Goal: Book appointment/travel/reservation

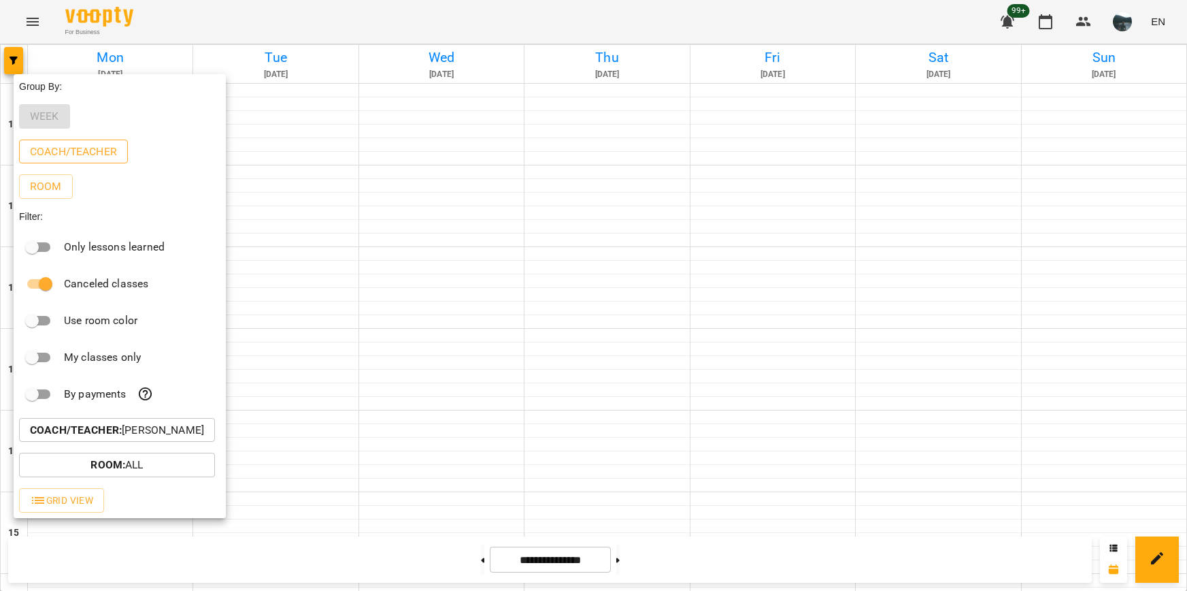
scroll to position [616, 0]
click at [149, 438] on p "Coach/Teacher : [PERSON_NAME]" at bounding box center [117, 430] width 174 height 16
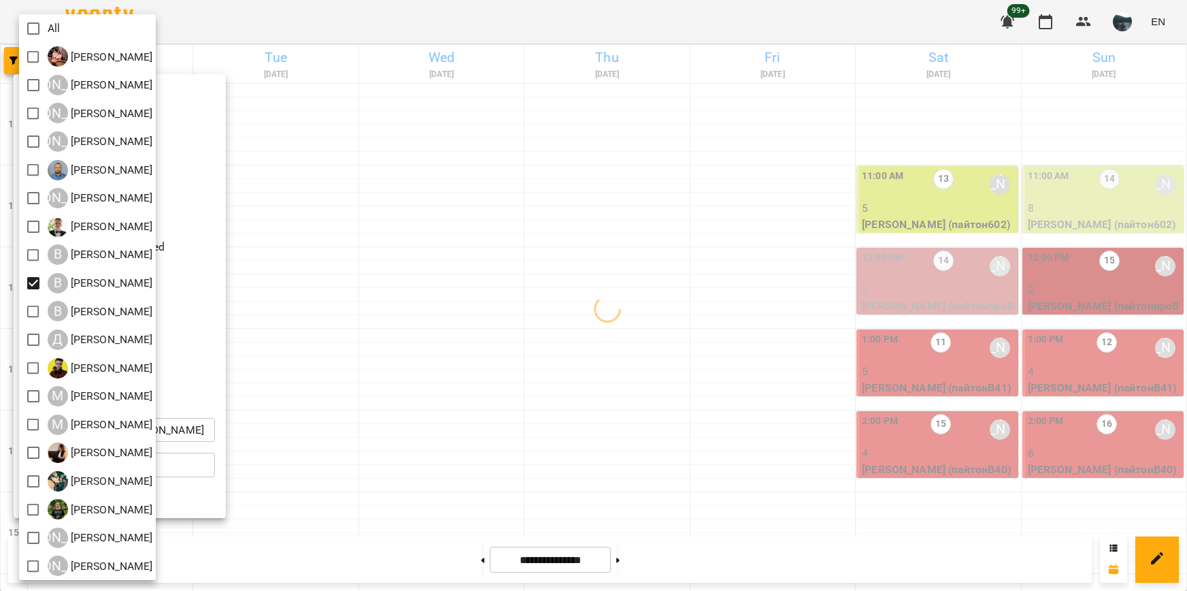
click at [479, 444] on div at bounding box center [593, 295] width 1187 height 591
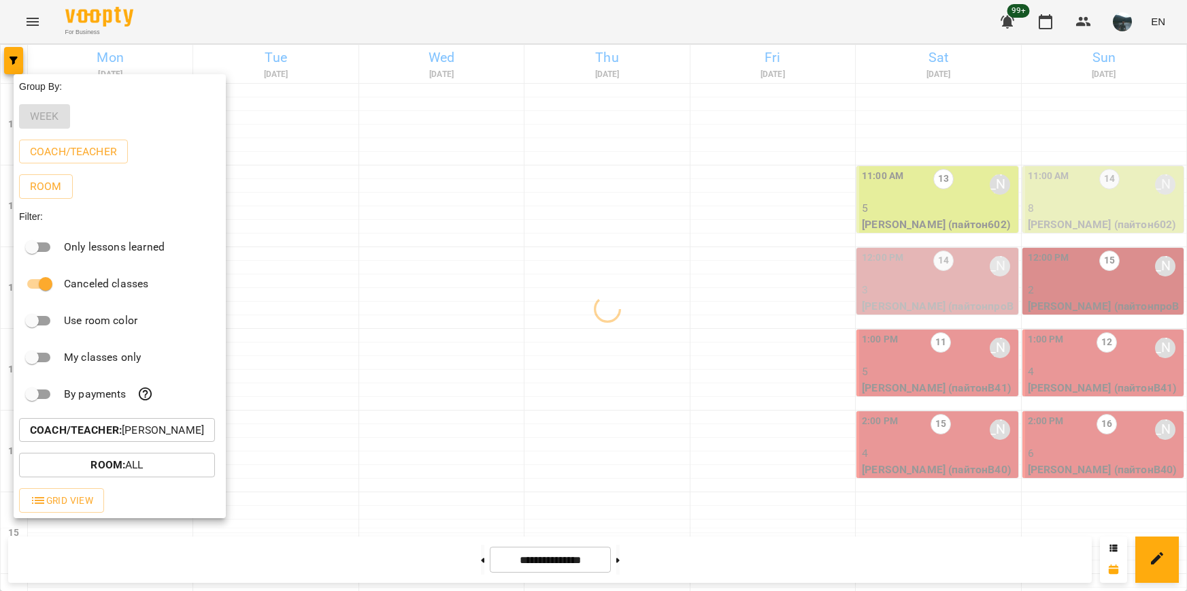
click at [518, 440] on div at bounding box center [593, 295] width 1187 height 591
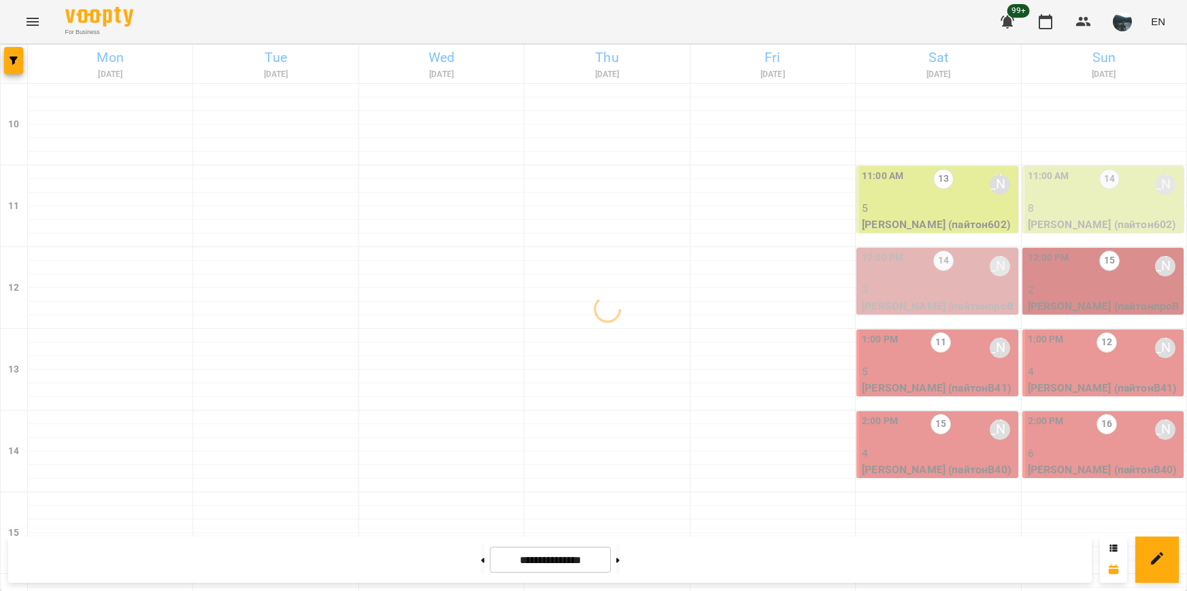
scroll to position [548, 0]
click at [620, 561] on button at bounding box center [617, 559] width 3 height 30
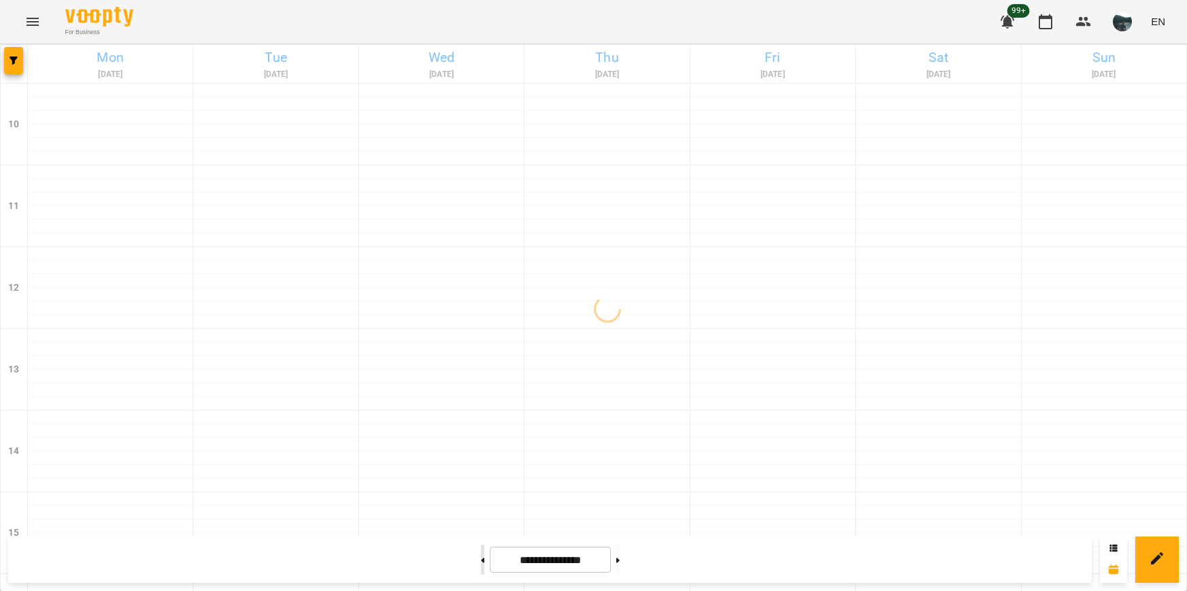
click at [481, 562] on button at bounding box center [482, 559] width 3 height 30
click at [620, 557] on button at bounding box center [617, 559] width 3 height 30
click at [481, 554] on button at bounding box center [482, 559] width 3 height 30
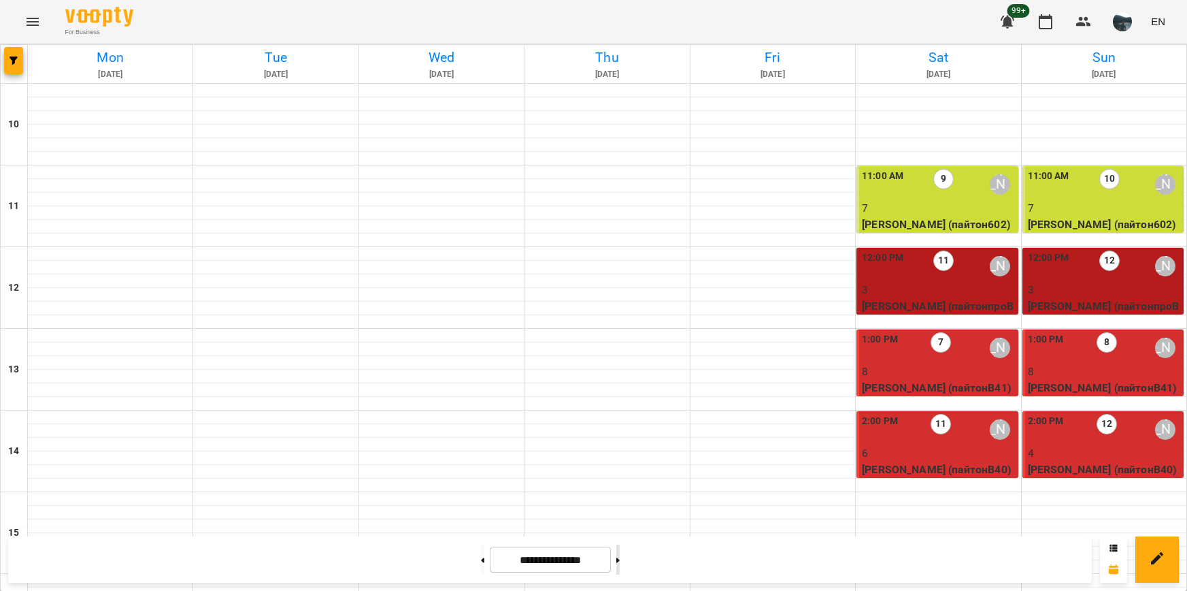
click at [620, 558] on button at bounding box center [617, 559] width 3 height 30
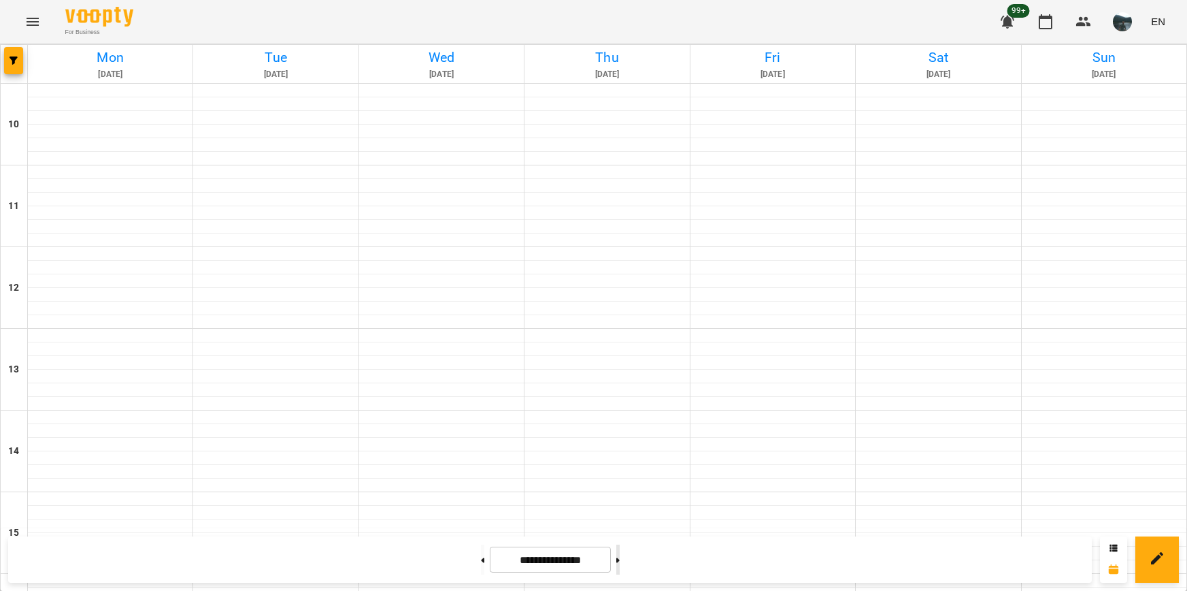
click at [620, 558] on button at bounding box center [617, 559] width 3 height 30
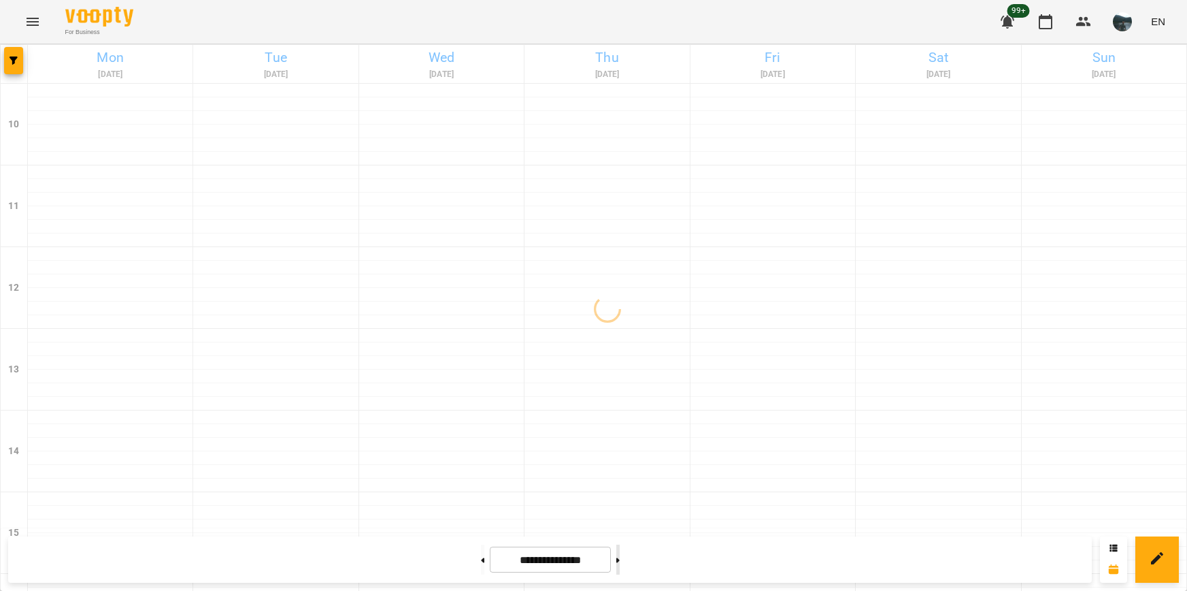
click at [620, 558] on button at bounding box center [617, 559] width 3 height 30
click at [481, 559] on button at bounding box center [482, 559] width 3 height 30
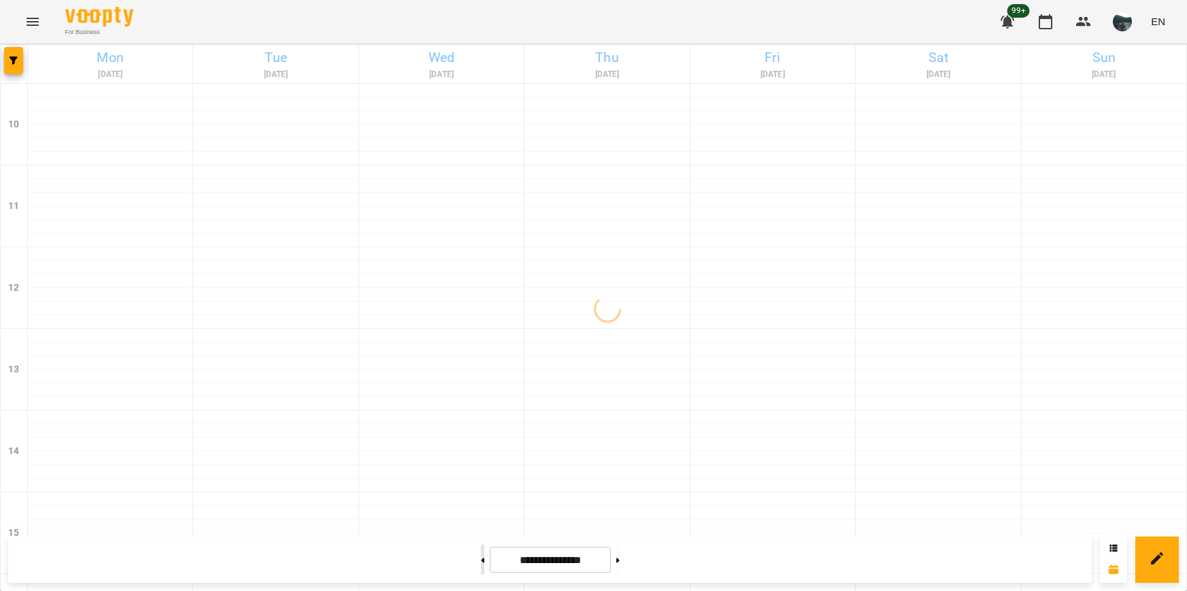
click at [481, 559] on button at bounding box center [482, 559] width 3 height 30
click at [481, 558] on button at bounding box center [482, 559] width 3 height 30
type input "**********"
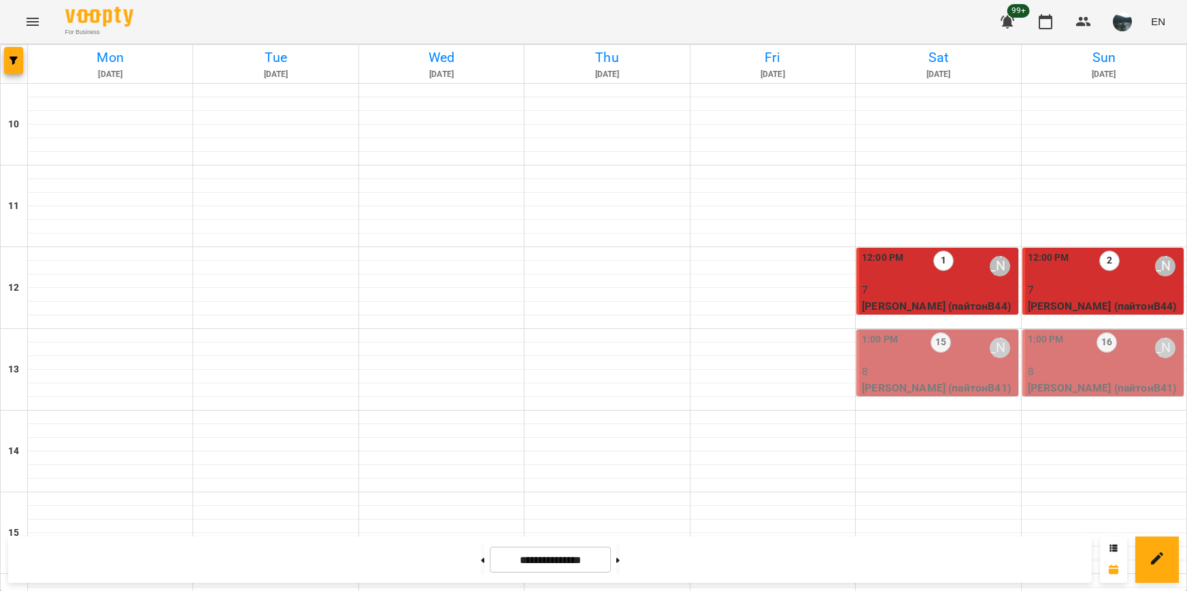
scroll to position [3, 0]
click at [1097, 356] on div "16" at bounding box center [1107, 347] width 20 height 31
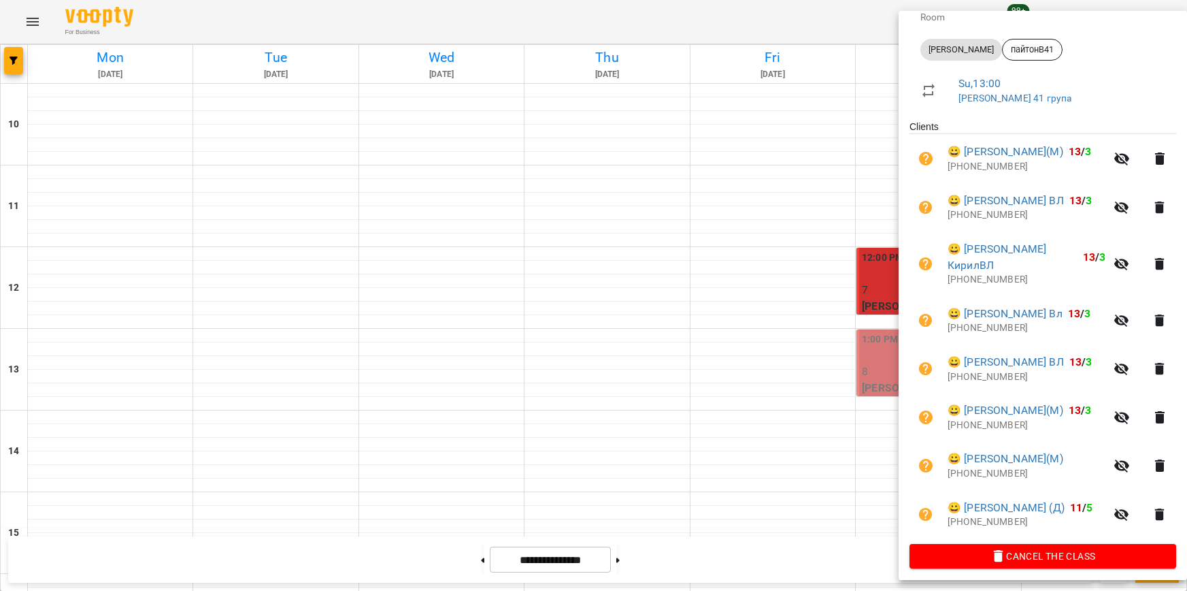
scroll to position [222, 0]
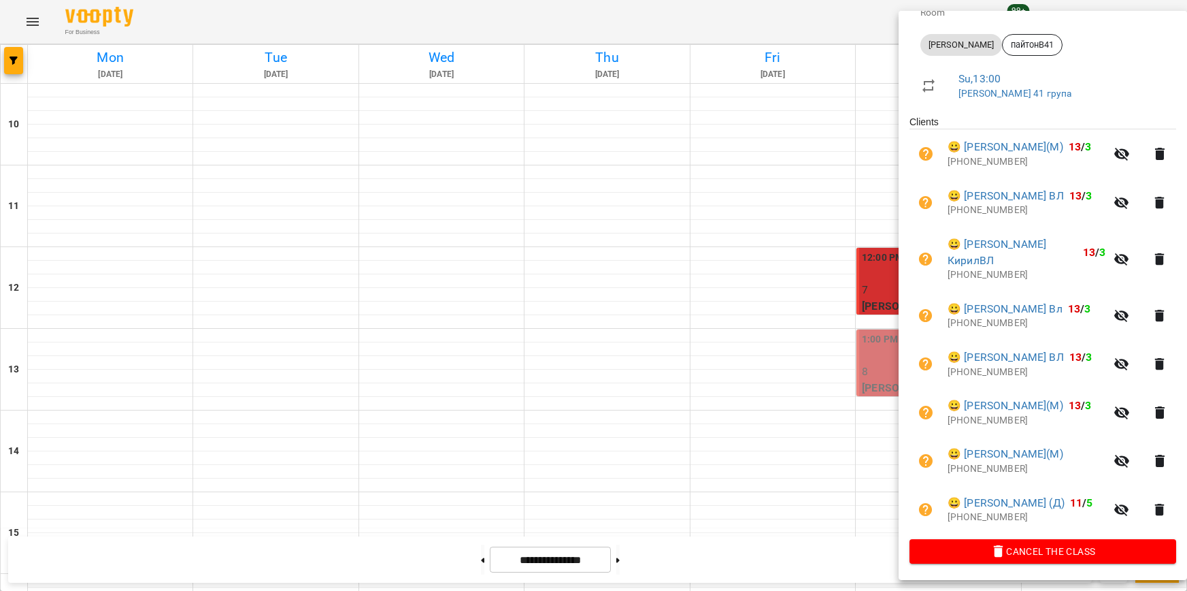
click at [748, 372] on div at bounding box center [593, 295] width 1187 height 591
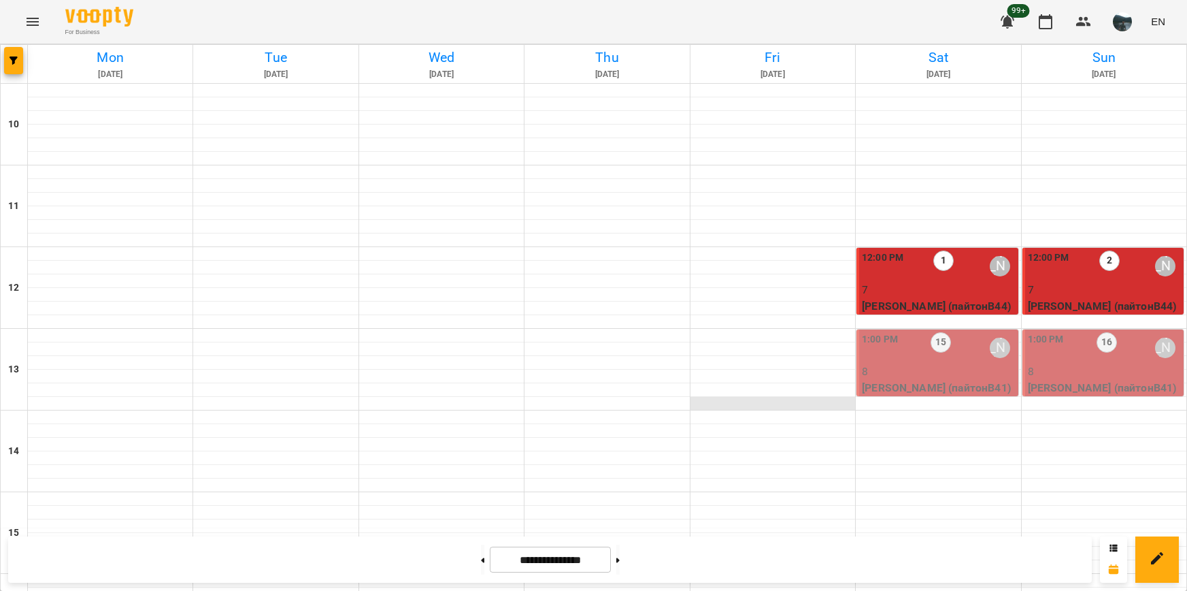
scroll to position [71, 0]
click at [967, 363] on p "8" at bounding box center [938, 371] width 153 height 16
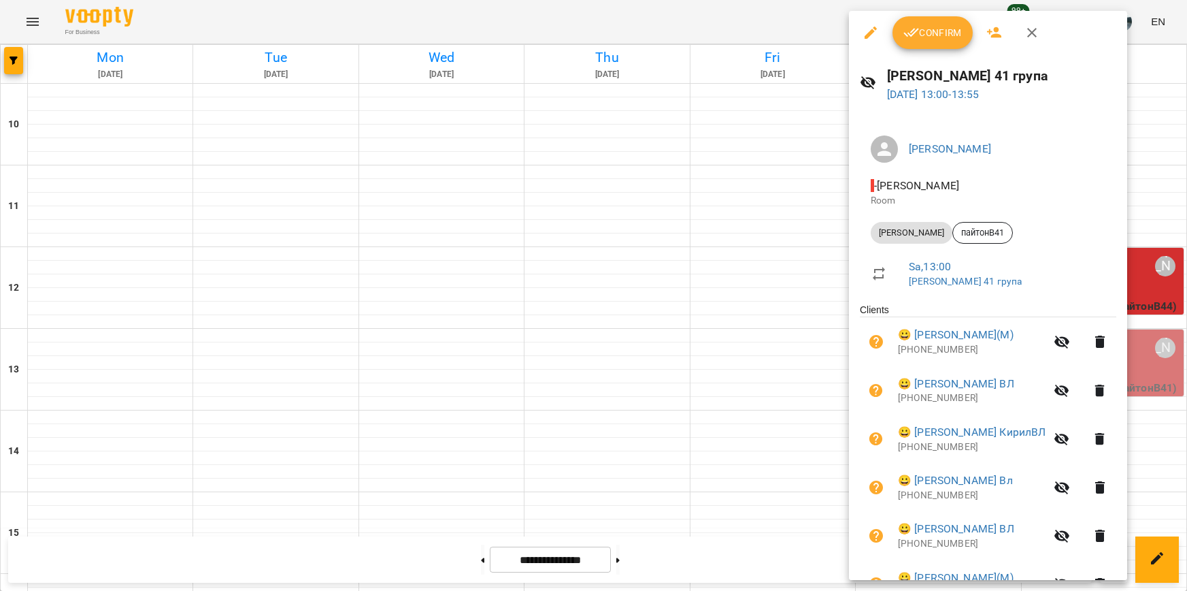
click at [707, 283] on div at bounding box center [593, 295] width 1187 height 591
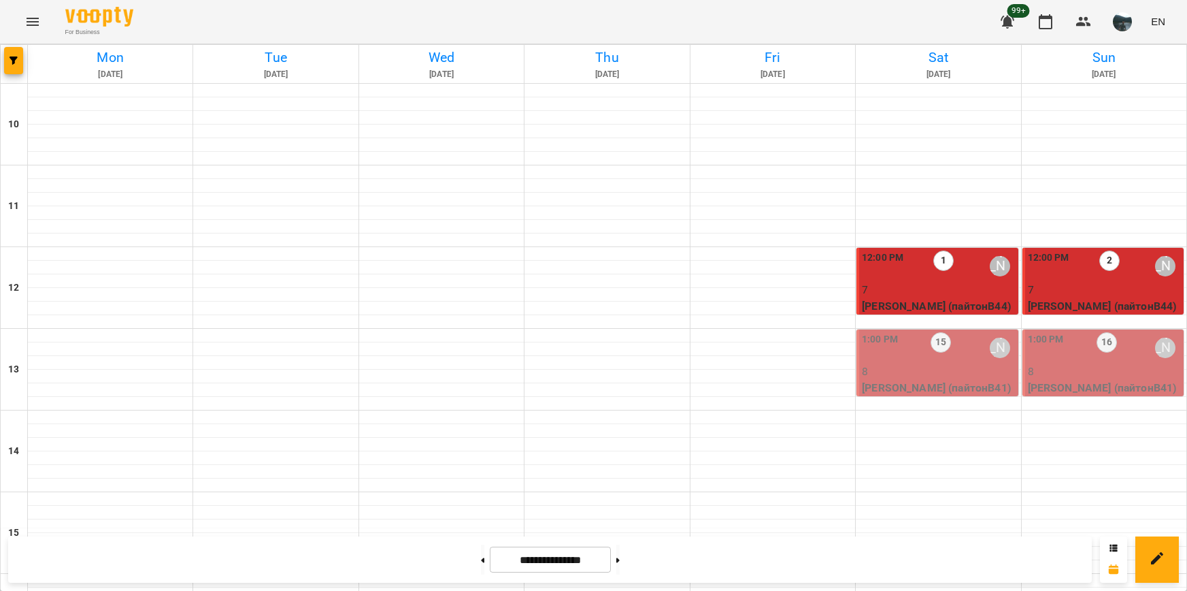
click at [955, 332] on div "1:00 PM 15 [PERSON_NAME]" at bounding box center [938, 347] width 153 height 31
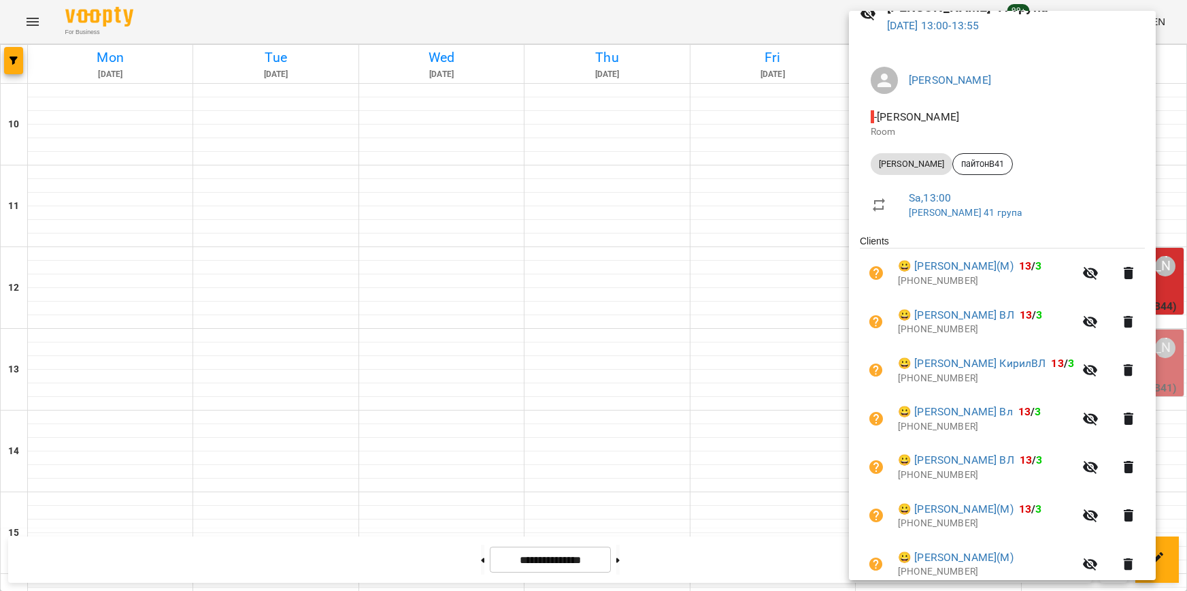
scroll to position [136, 0]
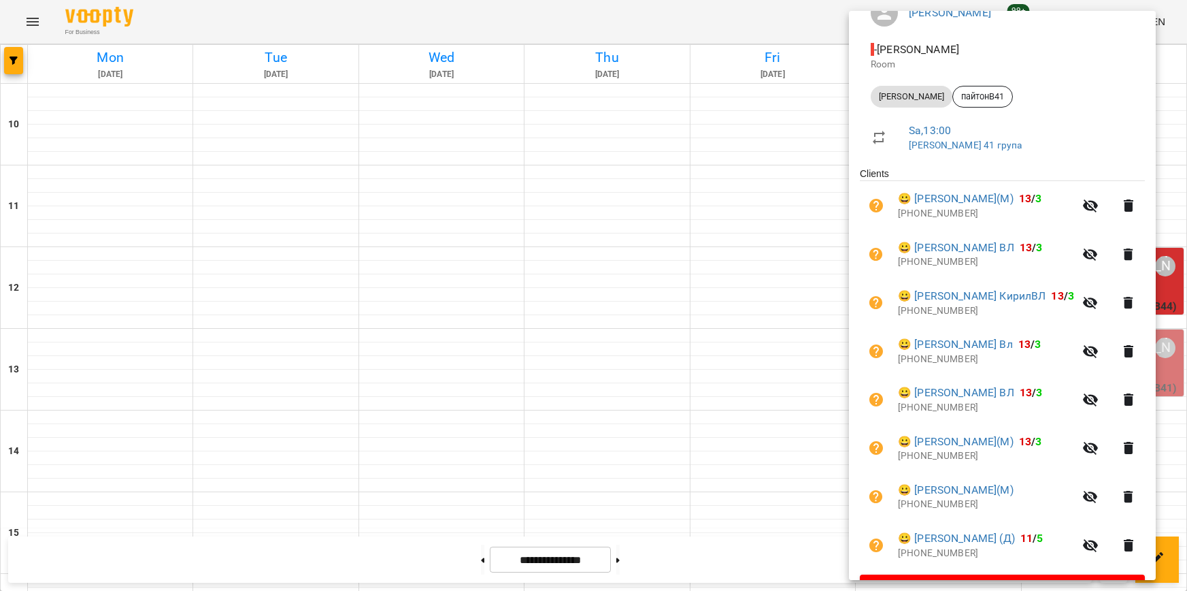
click at [767, 298] on div at bounding box center [593, 295] width 1187 height 591
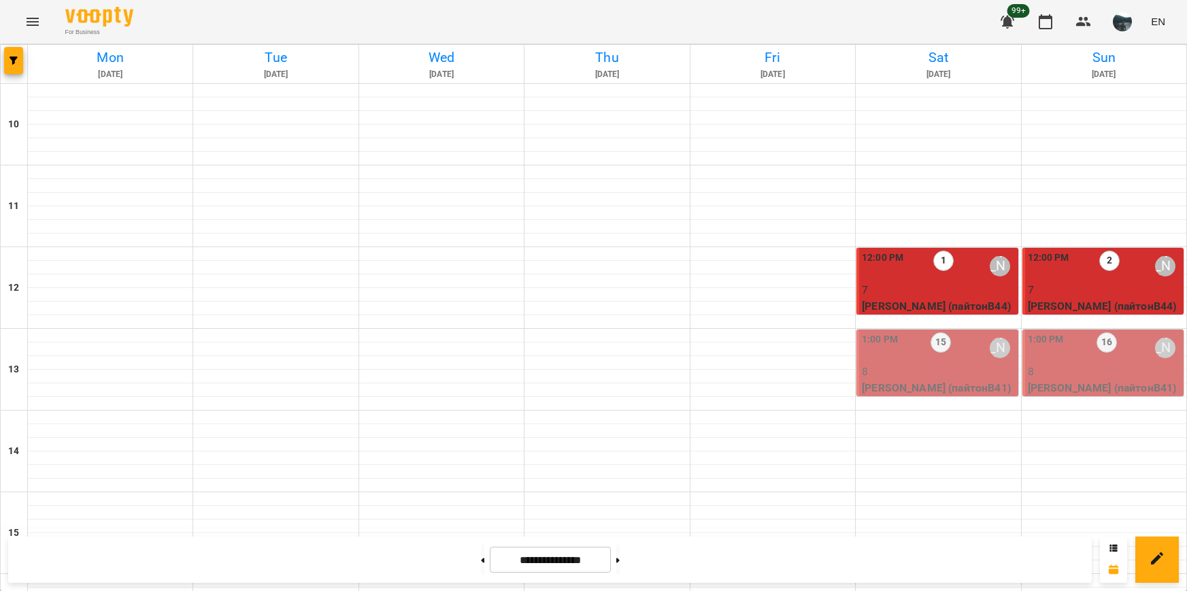
click at [25, 63] on div at bounding box center [14, 64] width 27 height 38
click at [19, 62] on span "button" at bounding box center [13, 60] width 19 height 8
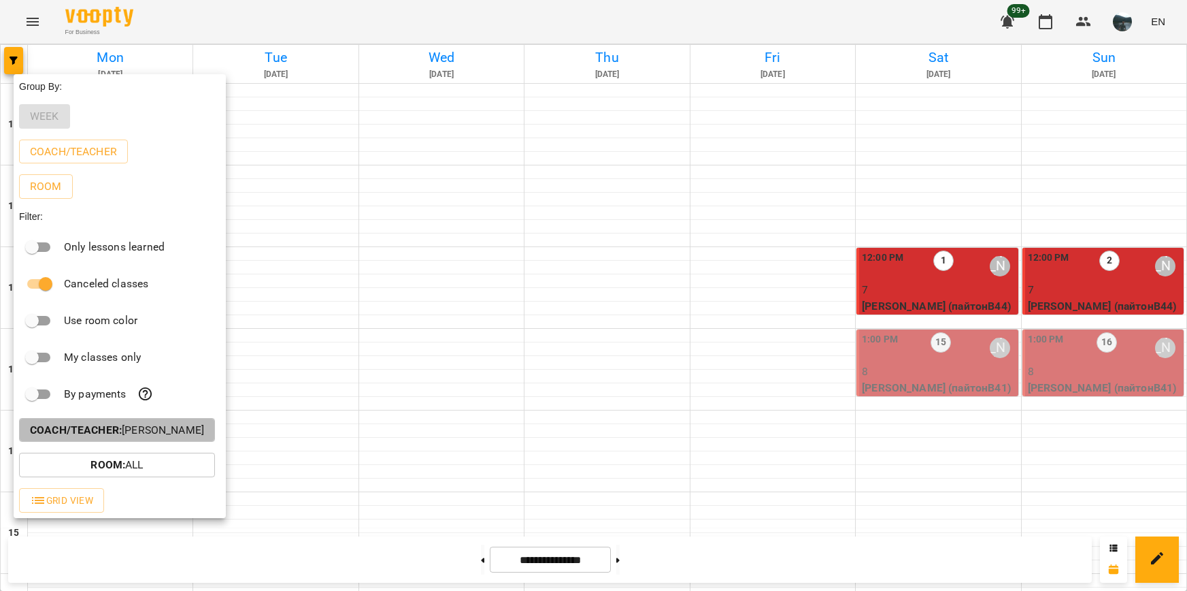
click at [156, 429] on p "Coach/Teacher : [PERSON_NAME]" at bounding box center [117, 430] width 174 height 16
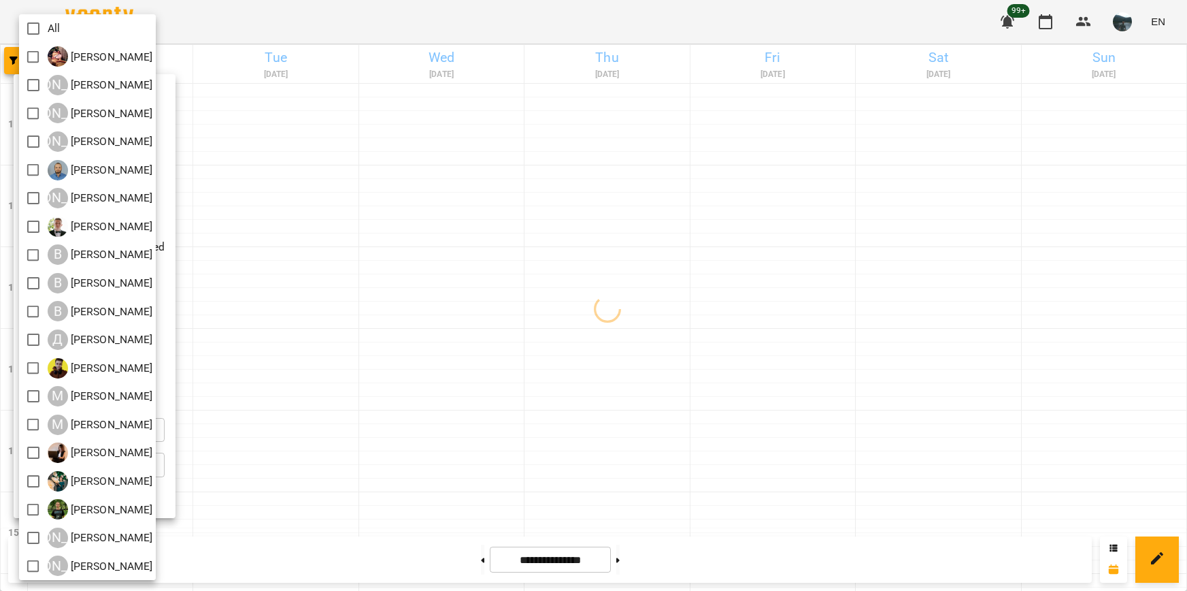
scroll to position [3, 0]
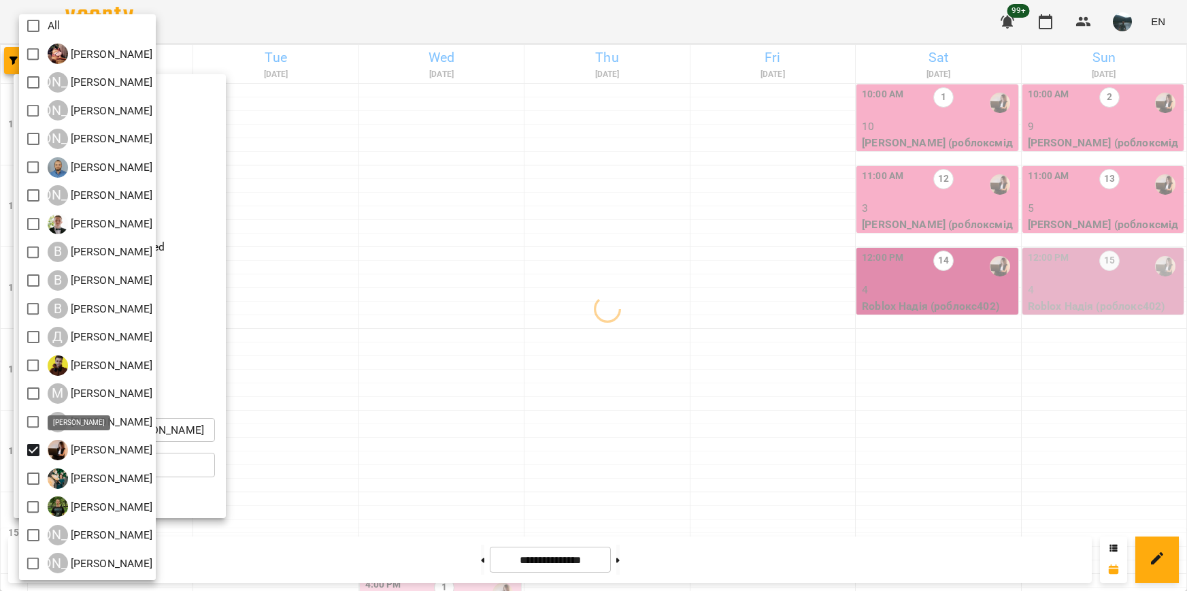
click at [414, 401] on div at bounding box center [593, 295] width 1187 height 591
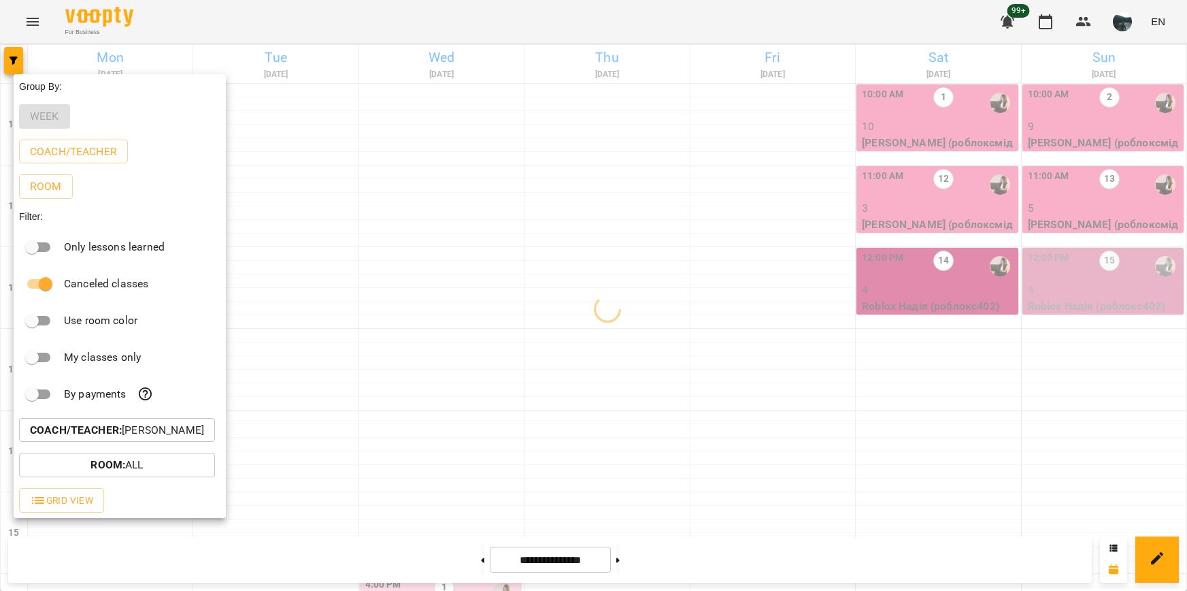
click at [424, 399] on div at bounding box center [593, 295] width 1187 height 591
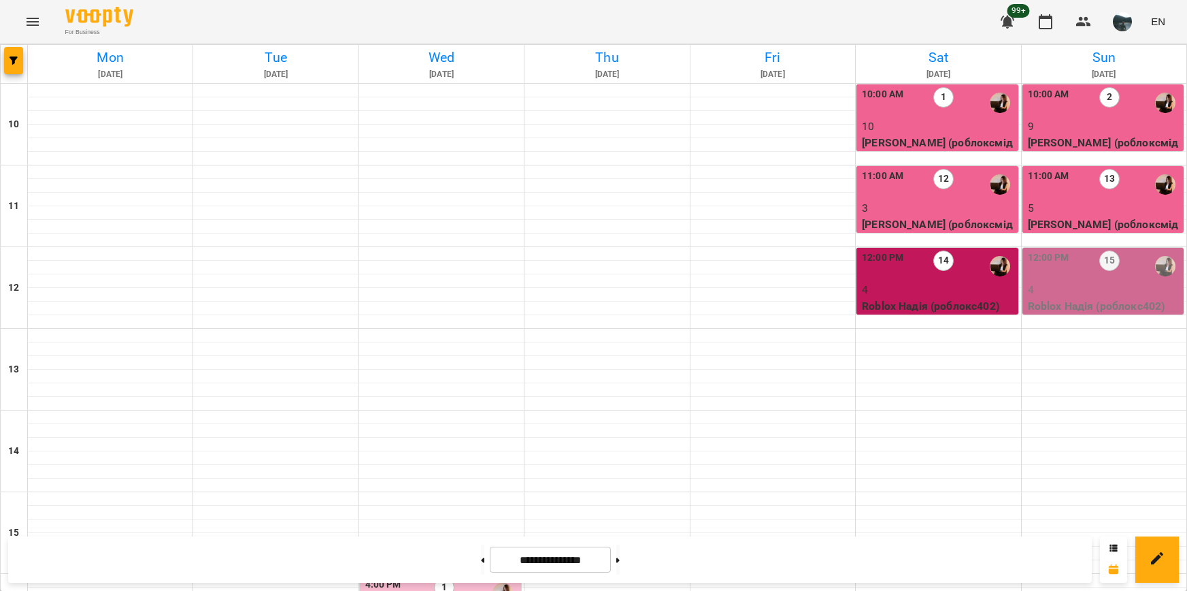
scroll to position [0, 0]
click at [921, 368] on div at bounding box center [938, 363] width 165 height 14
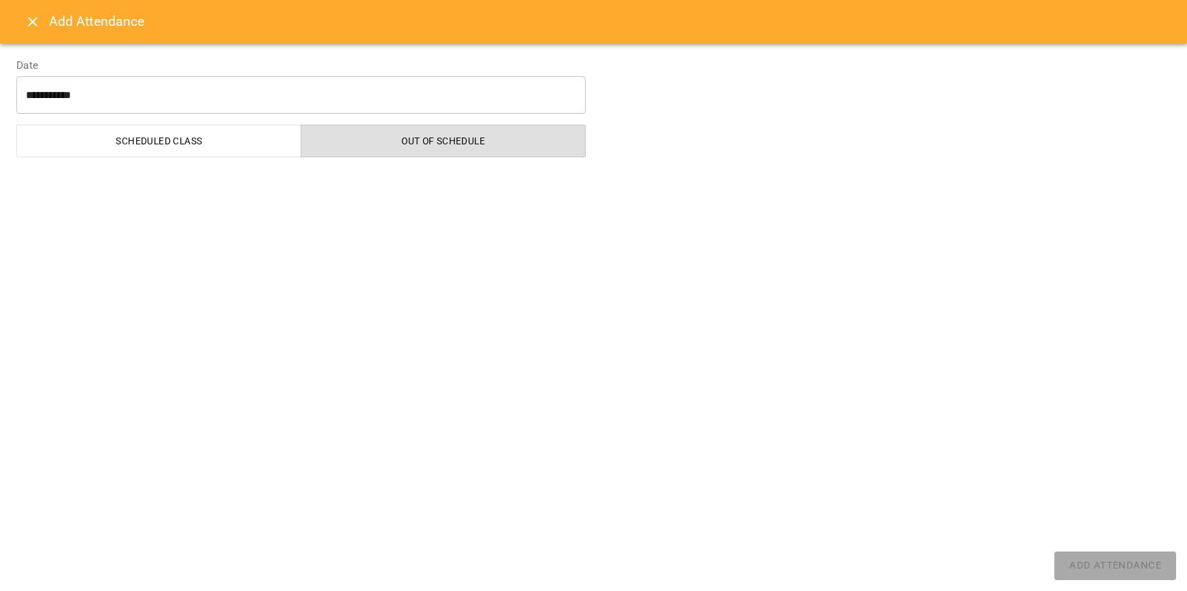
select select
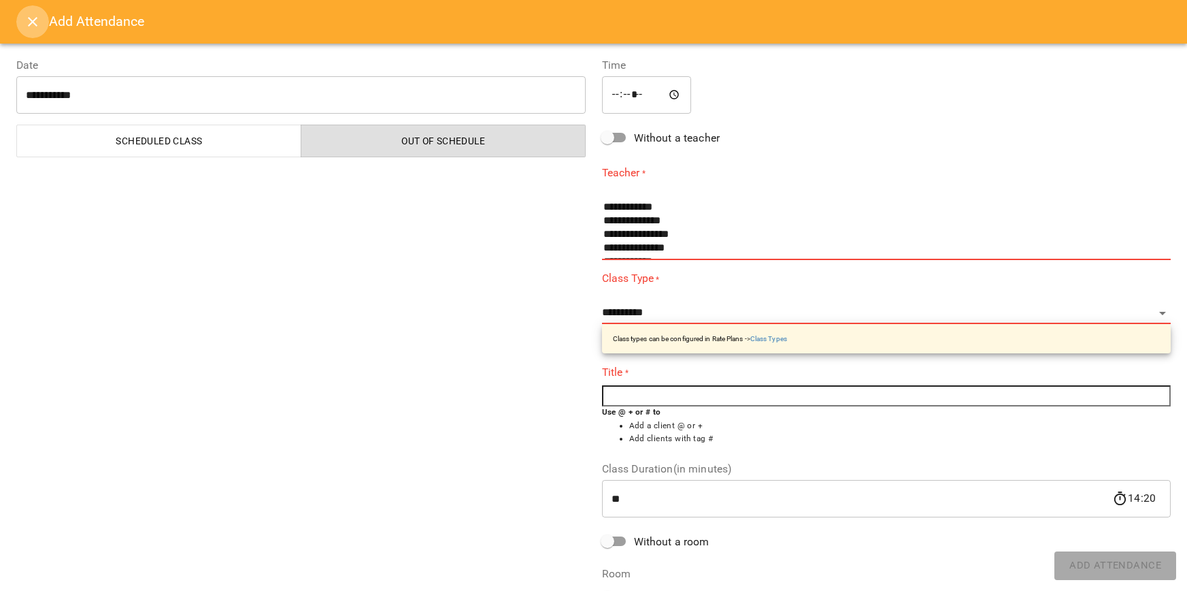
click at [39, 27] on icon "Close" at bounding box center [32, 22] width 16 height 16
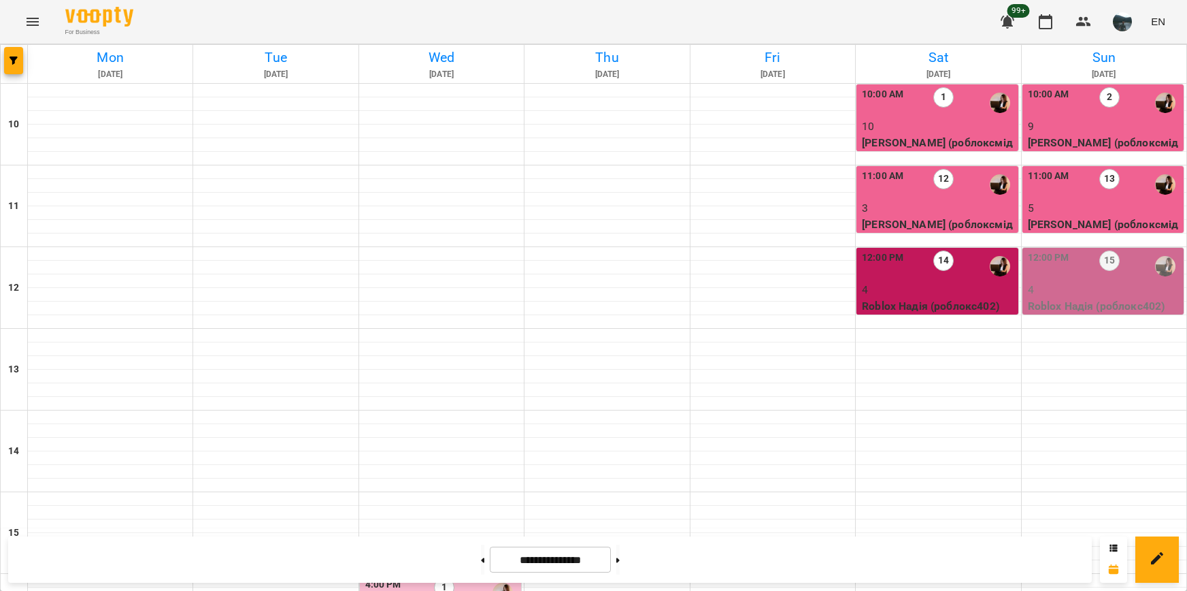
click at [1082, 210] on p "5" at bounding box center [1104, 208] width 153 height 16
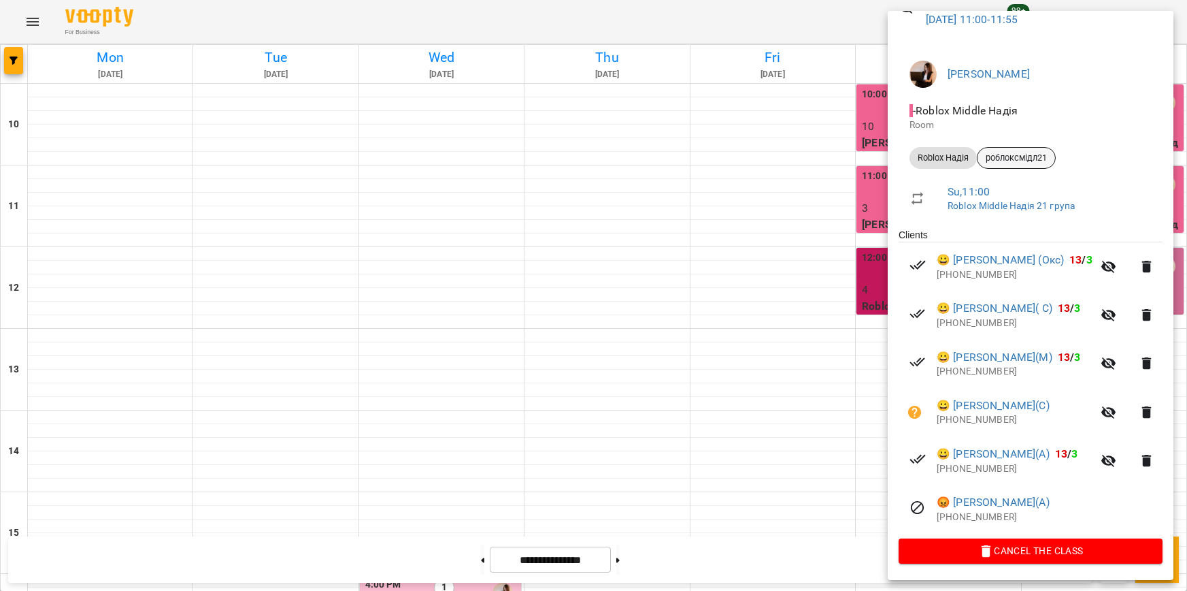
scroll to position [109, 0]
click at [780, 164] on div at bounding box center [593, 295] width 1187 height 591
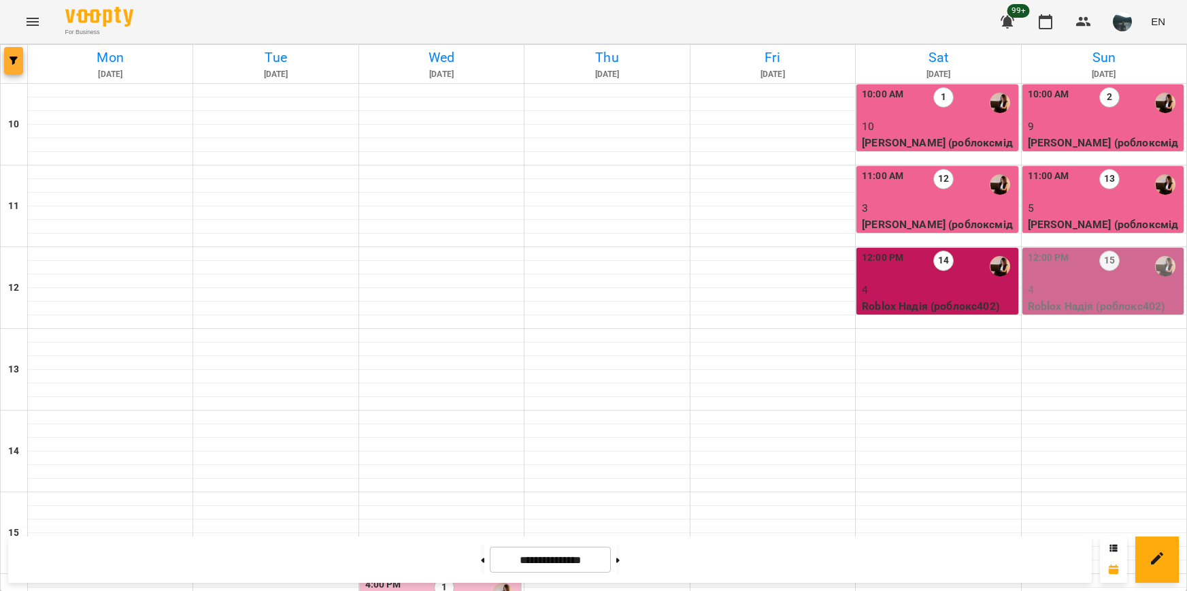
click at [15, 56] on icon "button" at bounding box center [14, 60] width 8 height 8
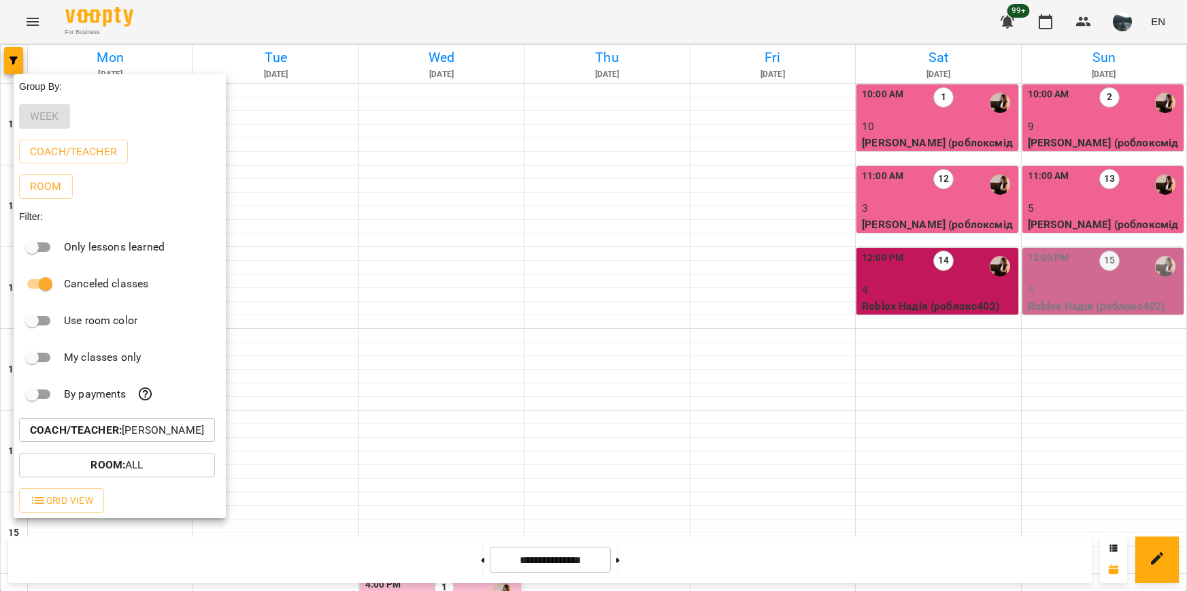
click at [142, 433] on p "Coach/Teacher : [PERSON_NAME]" at bounding box center [117, 430] width 174 height 16
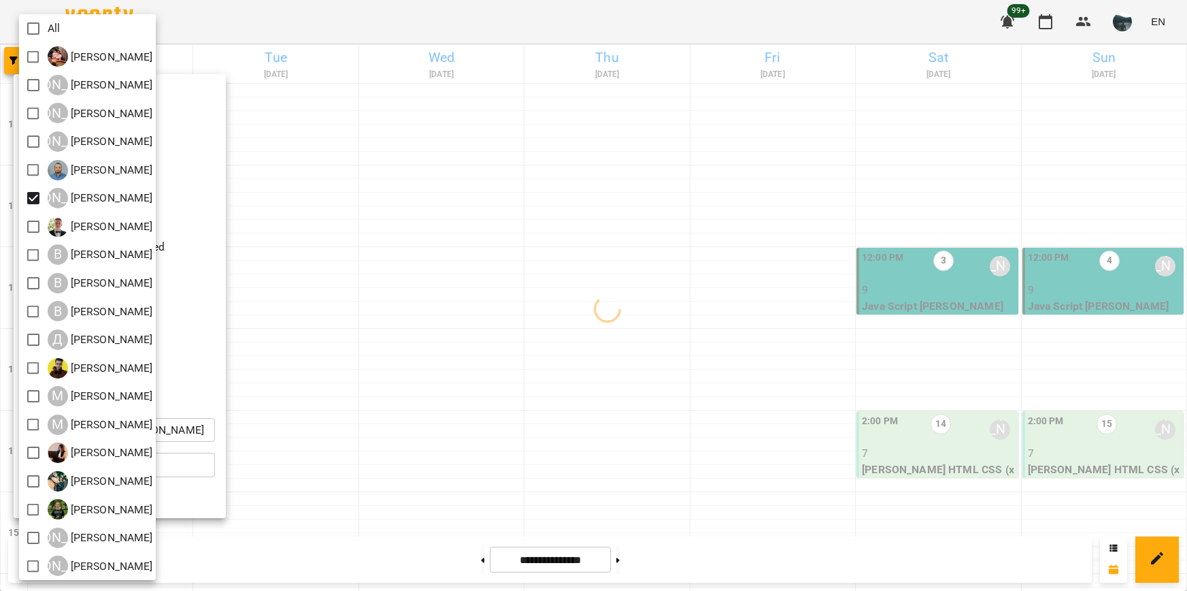
click at [662, 336] on div at bounding box center [593, 295] width 1187 height 591
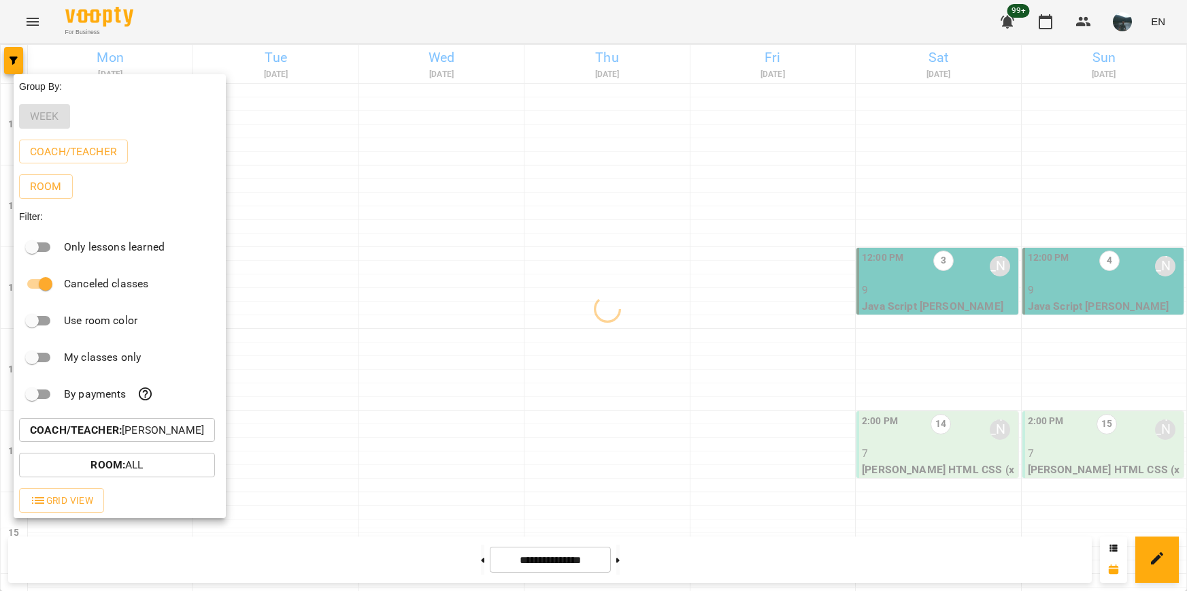
click at [662, 336] on div at bounding box center [593, 295] width 1187 height 591
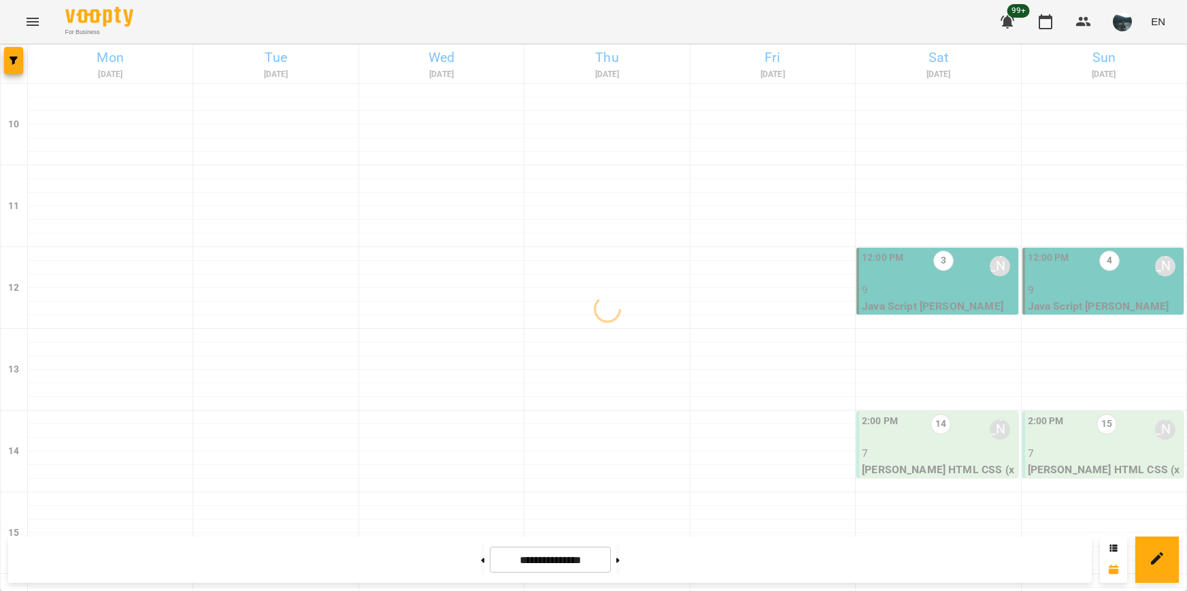
scroll to position [204, 0]
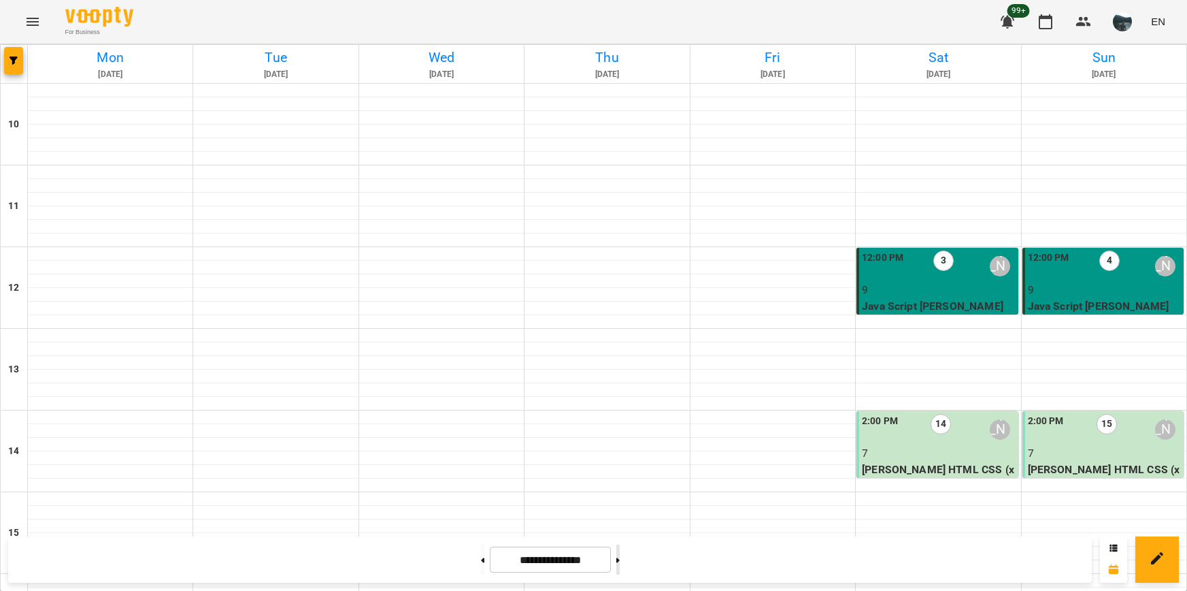
click at [620, 561] on button at bounding box center [617, 559] width 3 height 30
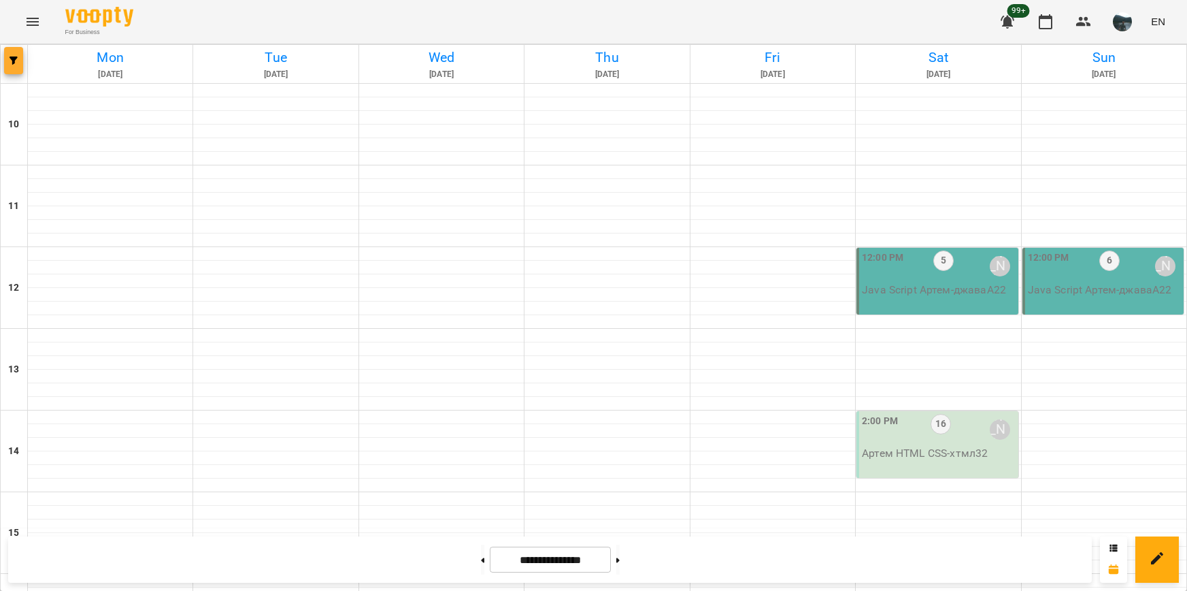
click at [15, 61] on icon "button" at bounding box center [14, 60] width 8 height 8
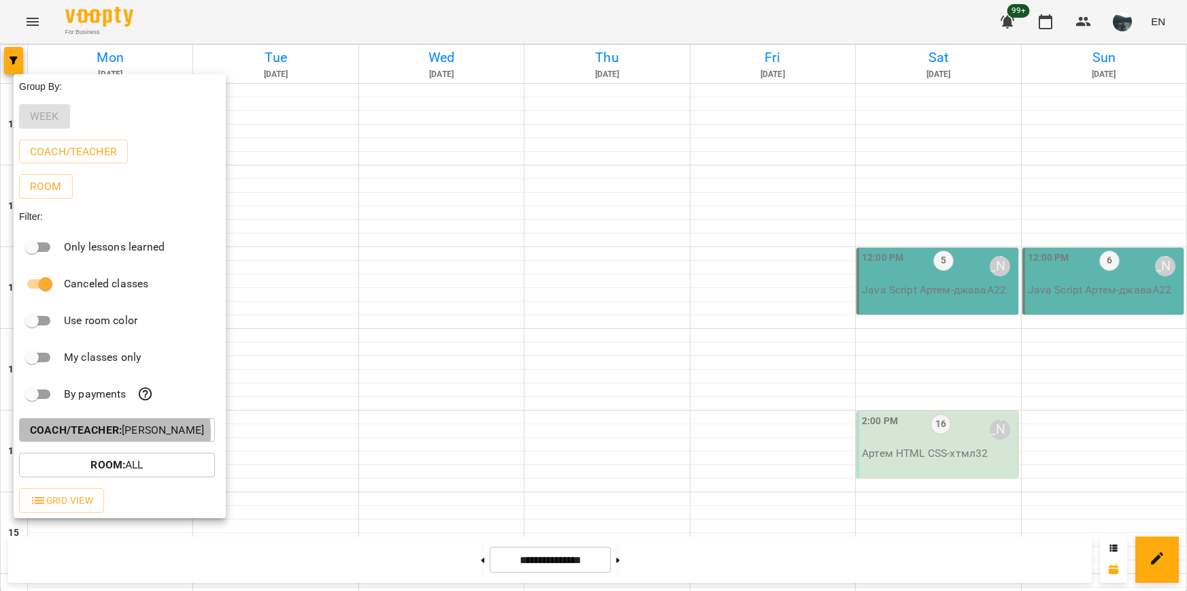
click at [114, 436] on b "Coach/Teacher :" at bounding box center [76, 429] width 92 height 13
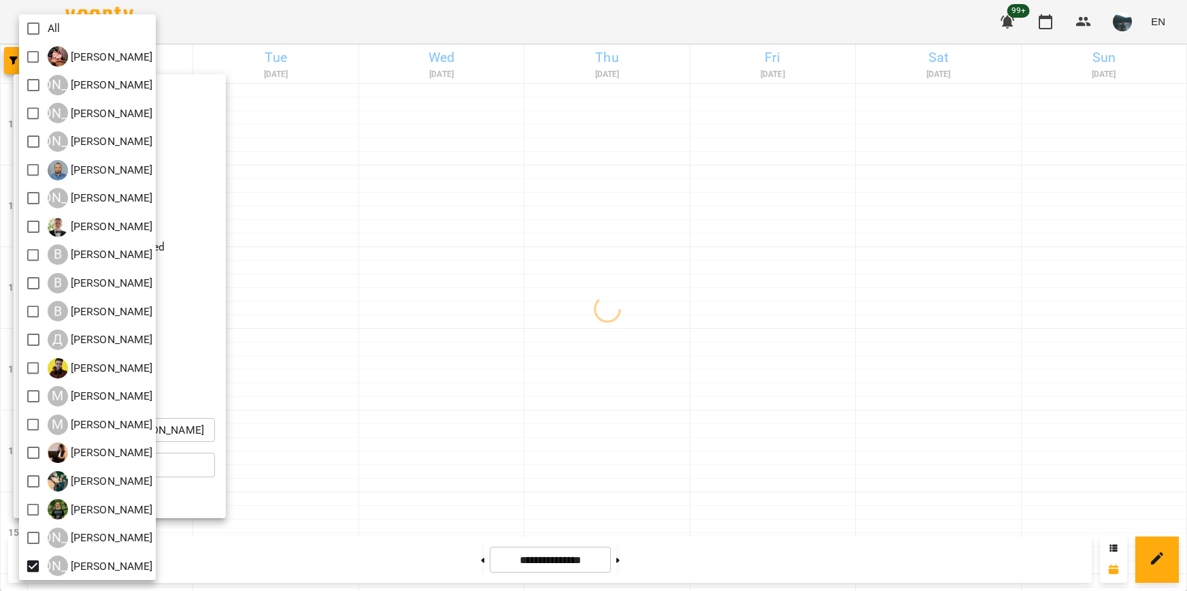
click at [488, 456] on div at bounding box center [593, 295] width 1187 height 591
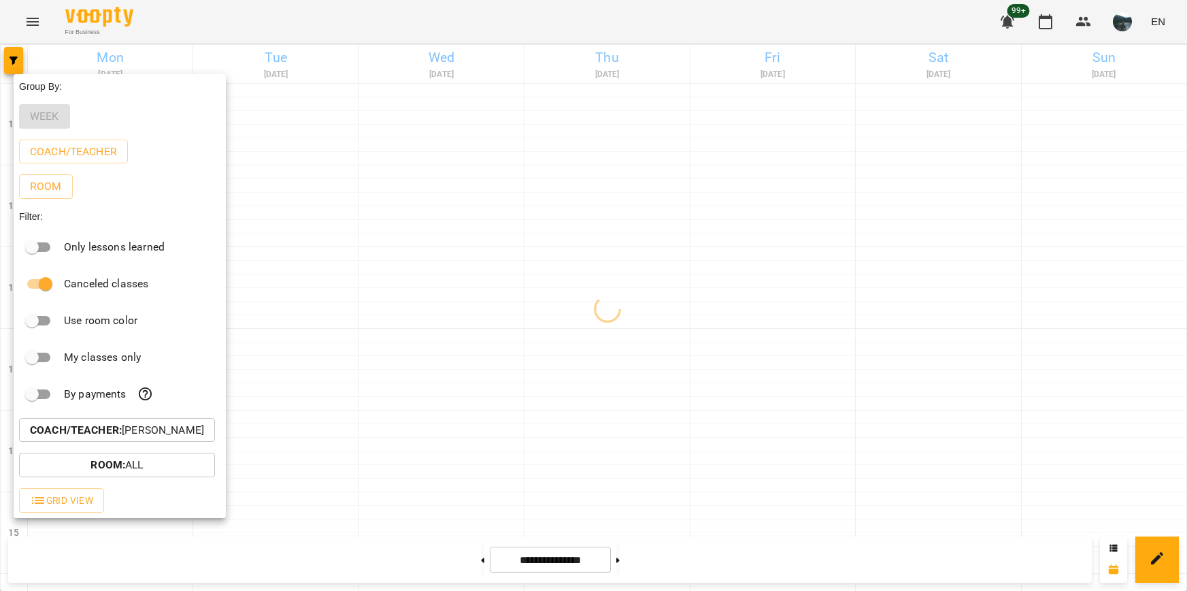
click at [501, 444] on div at bounding box center [593, 295] width 1187 height 591
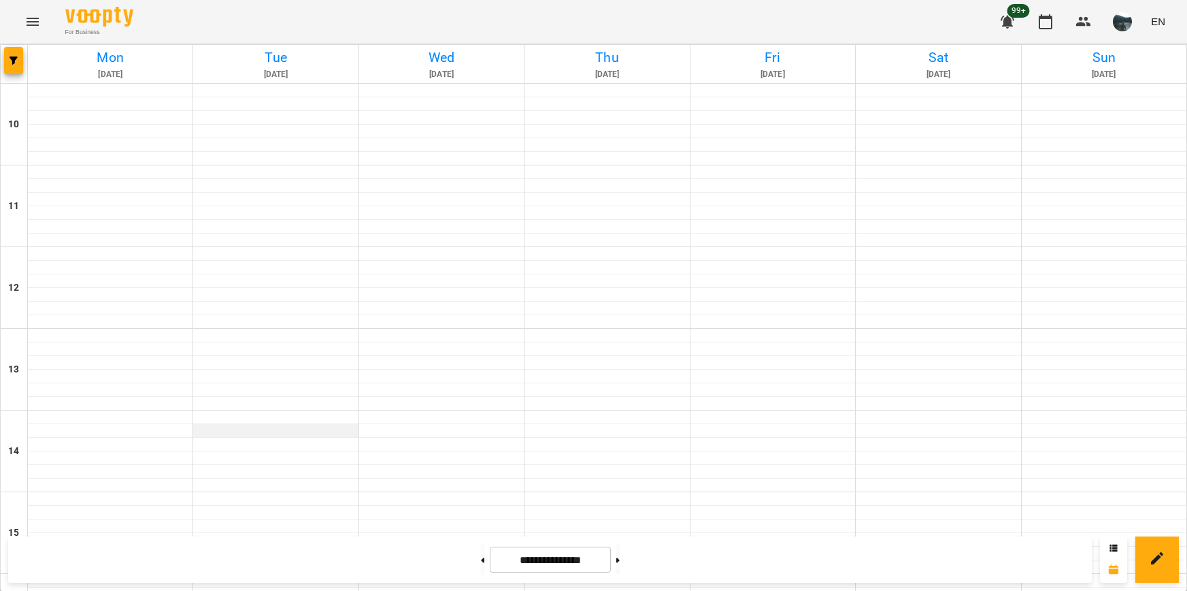
scroll to position [0, 0]
click at [481, 554] on button at bounding box center [482, 559] width 3 height 30
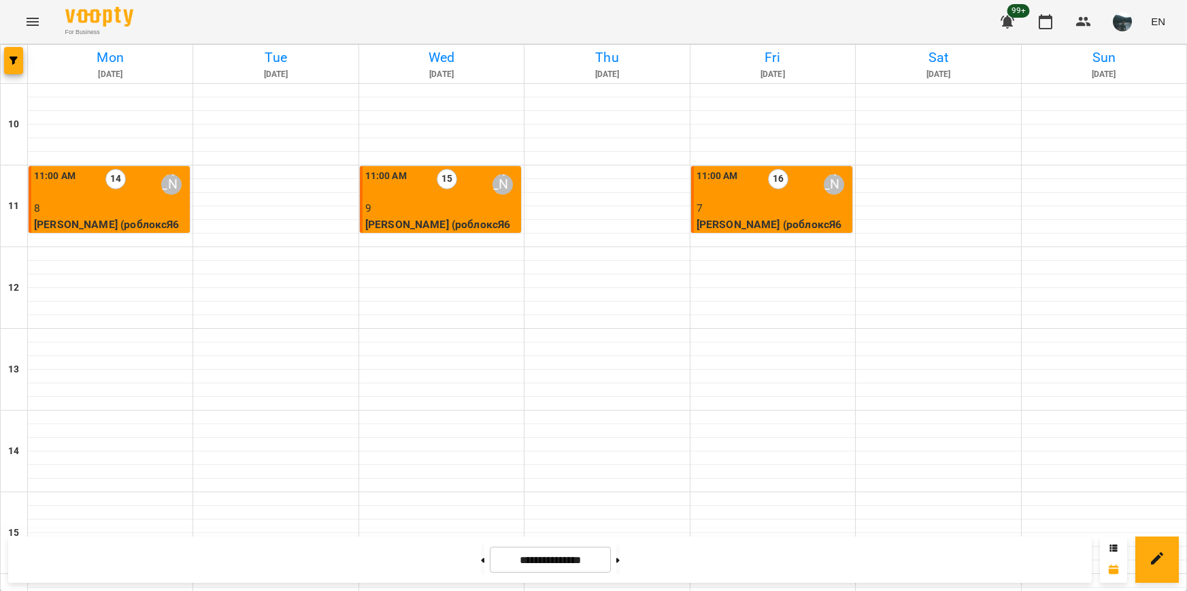
click at [767, 207] on p "7" at bounding box center [773, 208] width 153 height 16
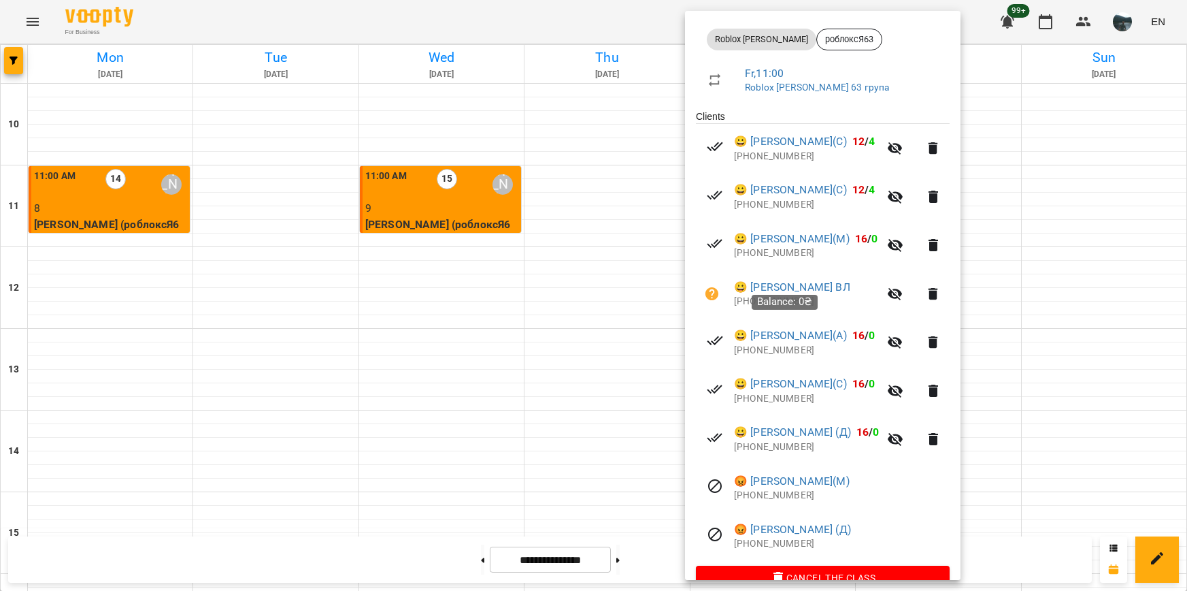
scroll to position [204, 0]
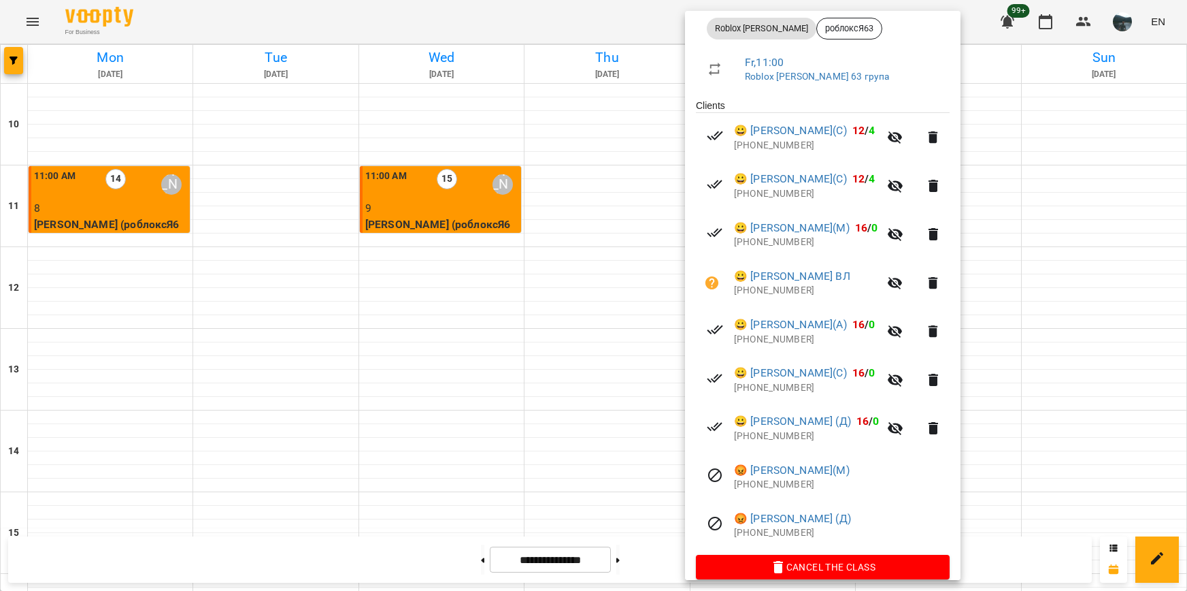
click at [1064, 457] on div at bounding box center [593, 295] width 1187 height 591
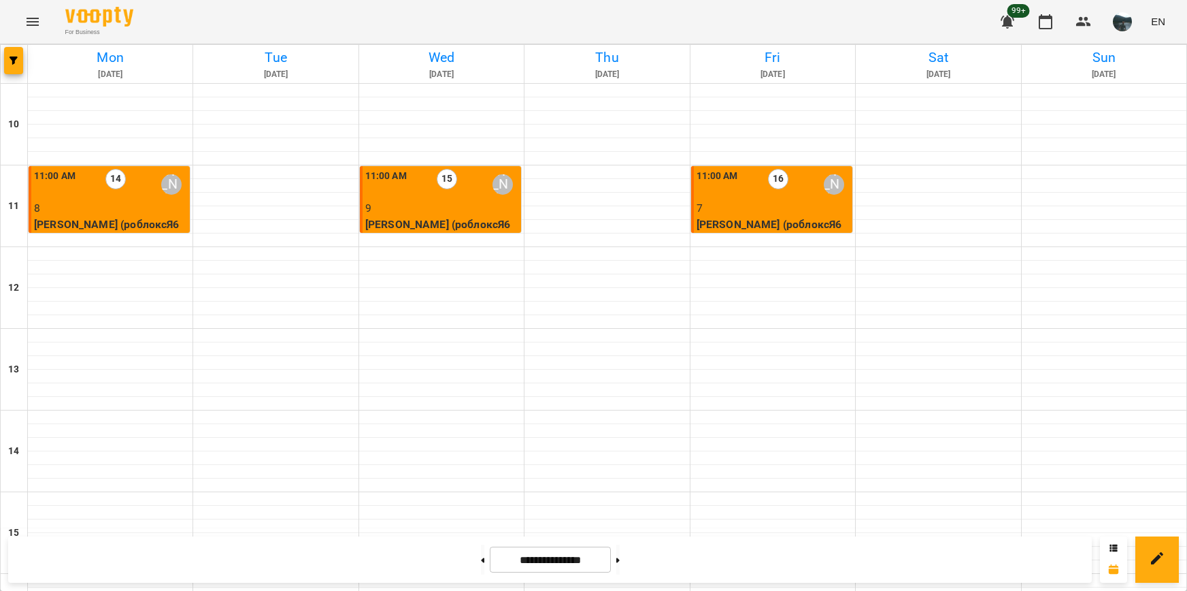
click at [758, 186] on div "11:00 AM 16 [PERSON_NAME]" at bounding box center [773, 184] width 153 height 31
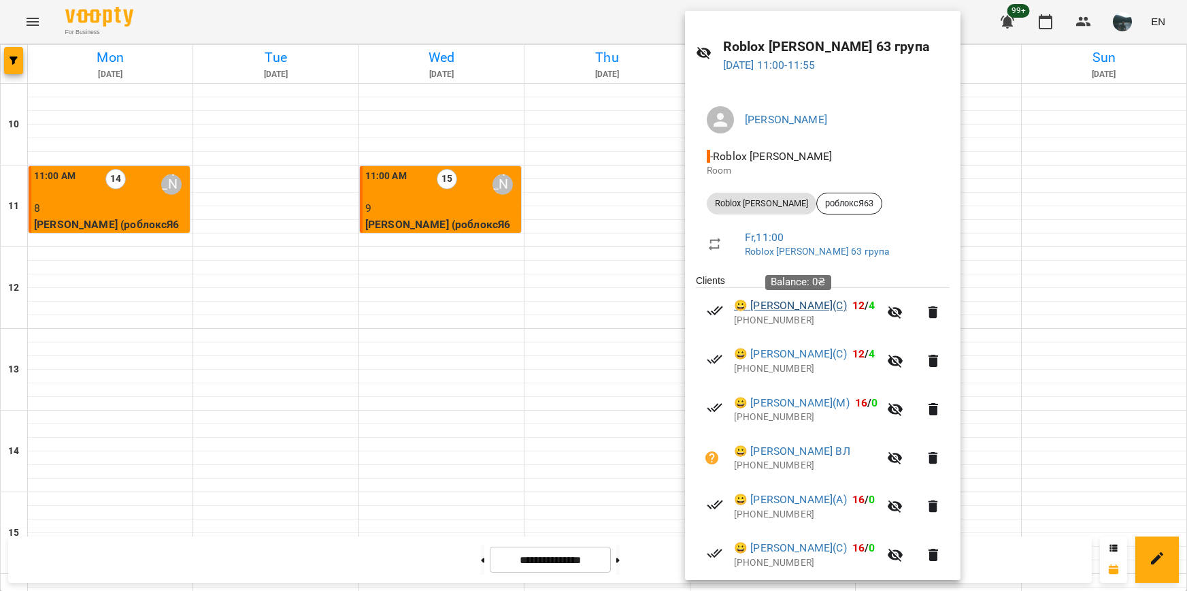
scroll to position [136, 0]
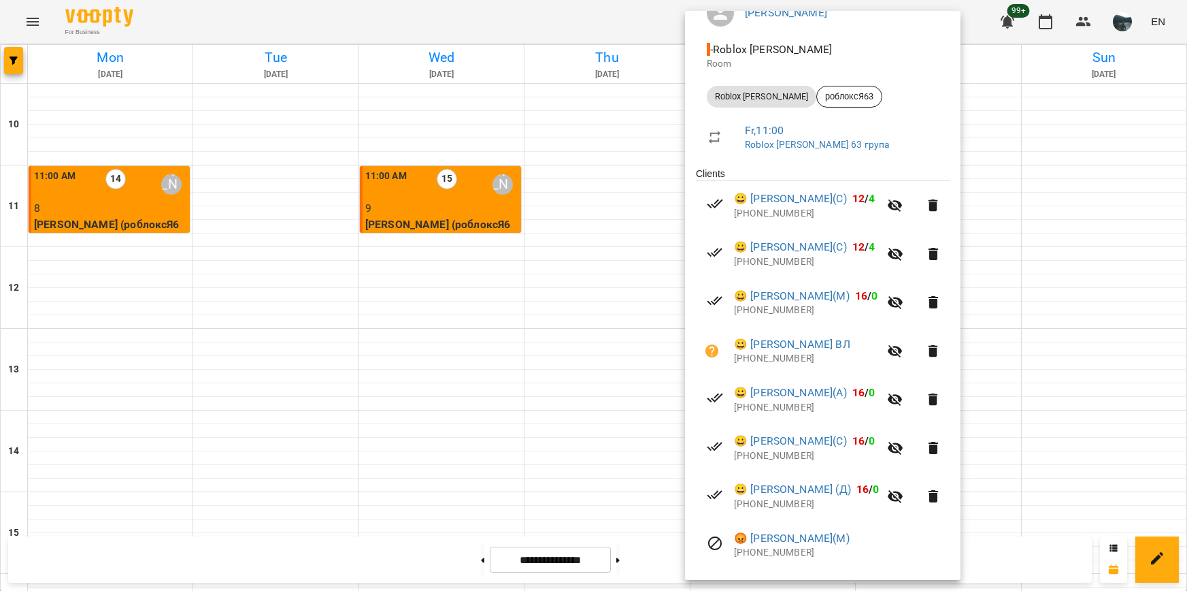
click at [1086, 352] on div at bounding box center [593, 295] width 1187 height 591
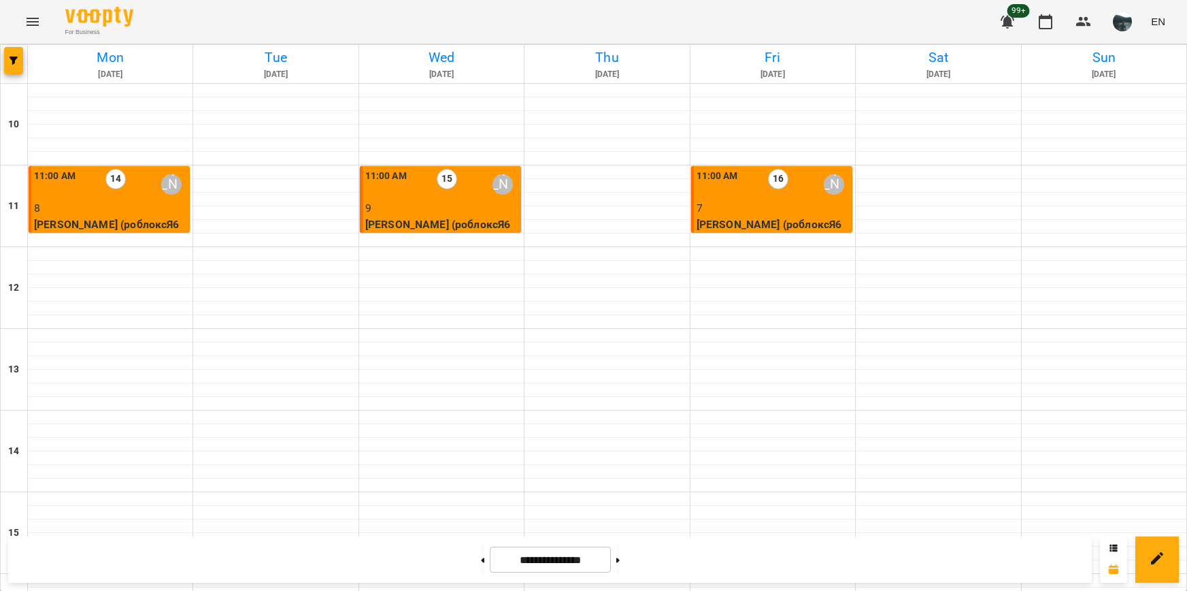
click at [398, 206] on p "9" at bounding box center [441, 208] width 153 height 16
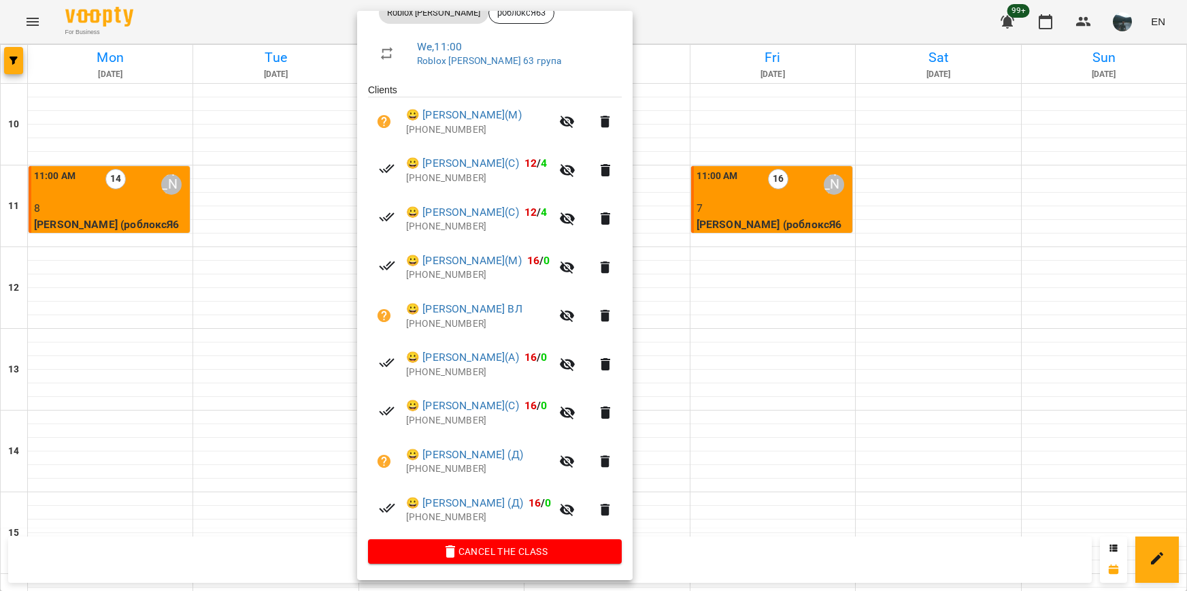
scroll to position [222, 0]
click at [765, 416] on div at bounding box center [593, 295] width 1187 height 591
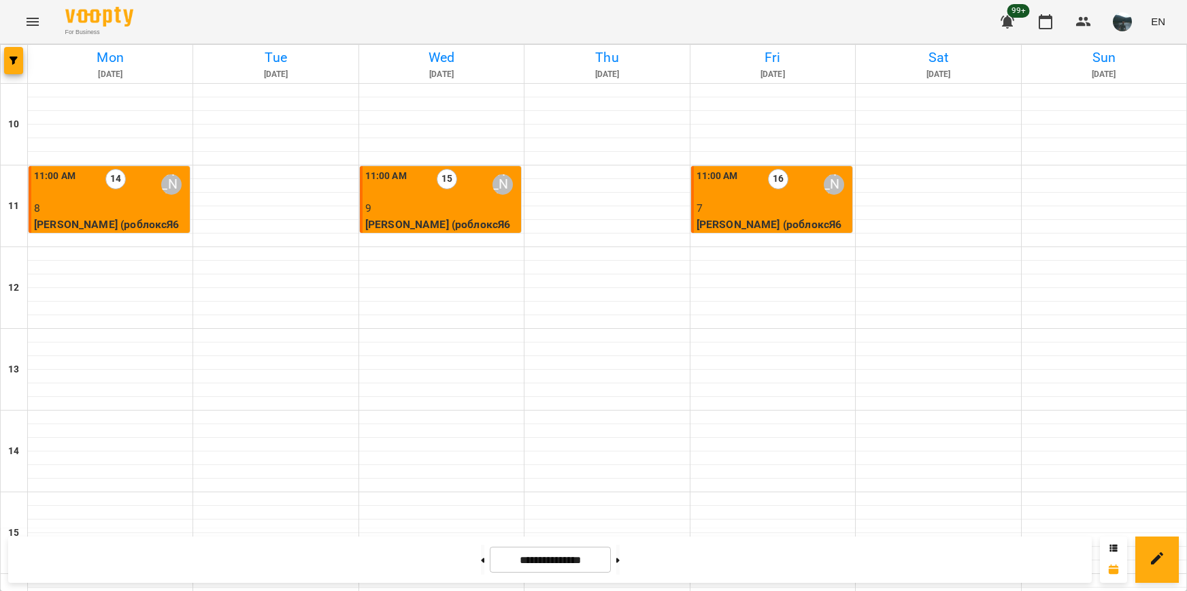
click at [733, 205] on p "7" at bounding box center [773, 208] width 153 height 16
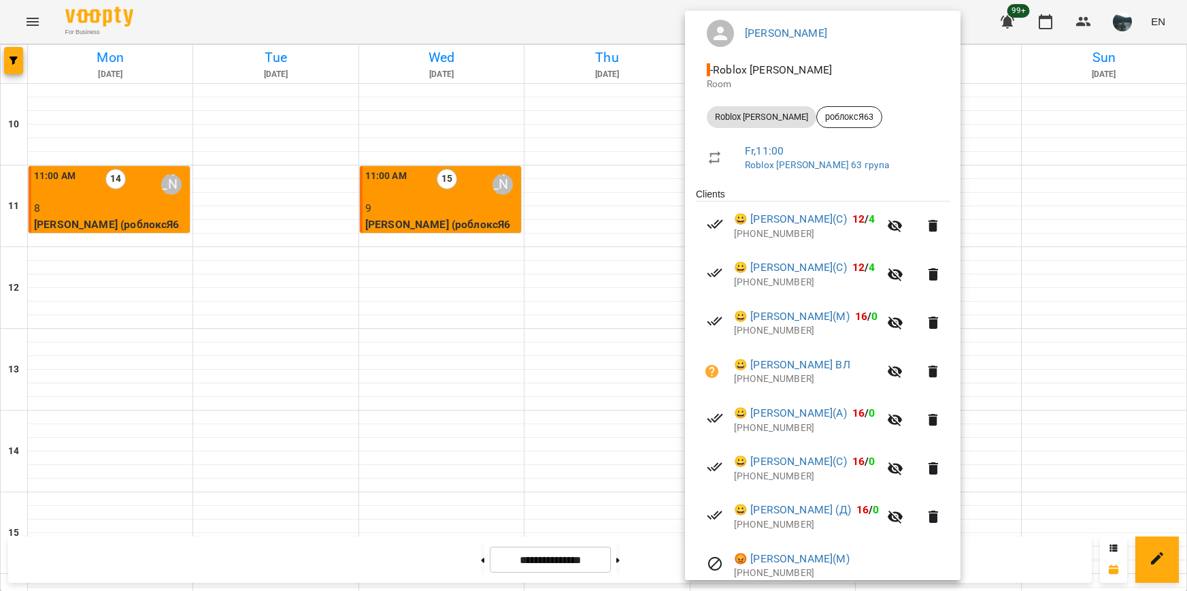
scroll to position [136, 0]
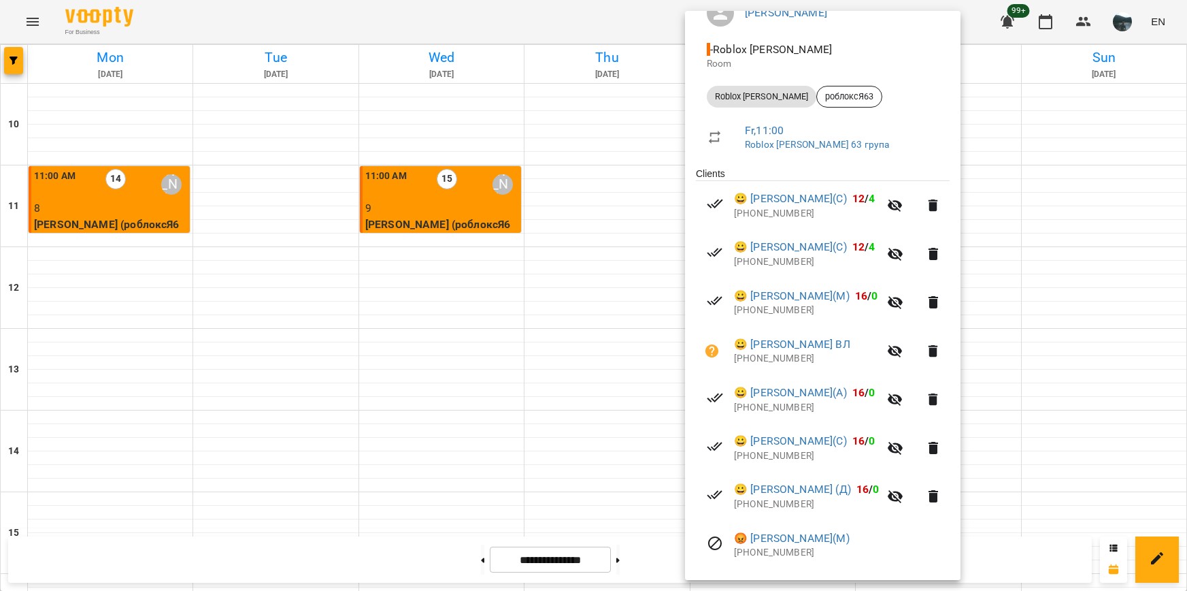
click at [480, 225] on div at bounding box center [593, 295] width 1187 height 591
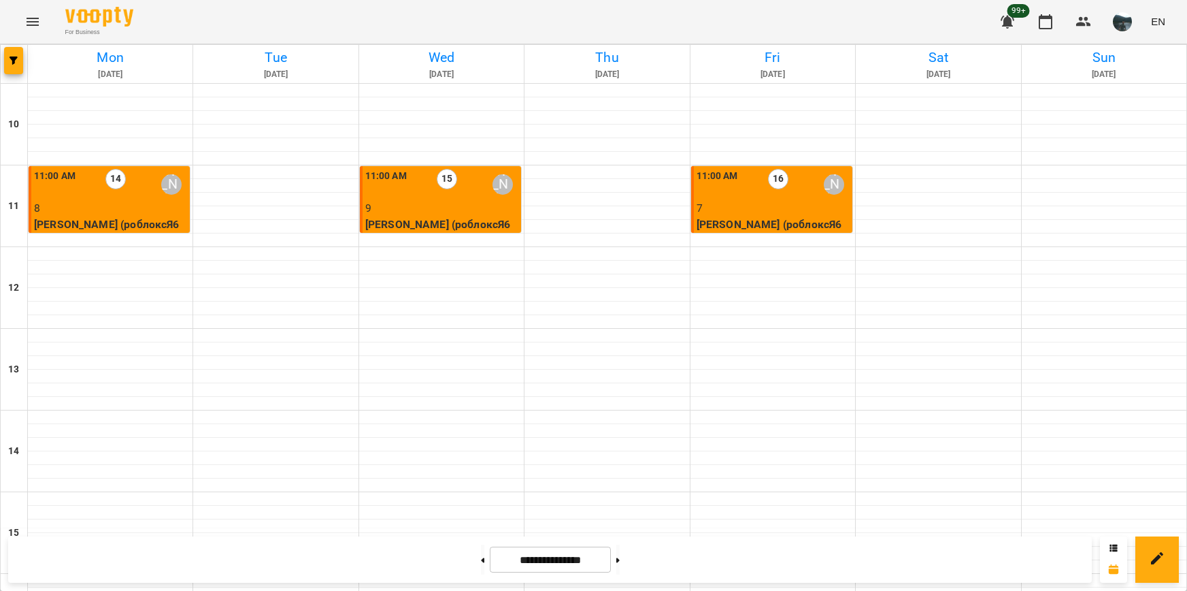
click at [452, 214] on p "9" at bounding box center [441, 208] width 153 height 16
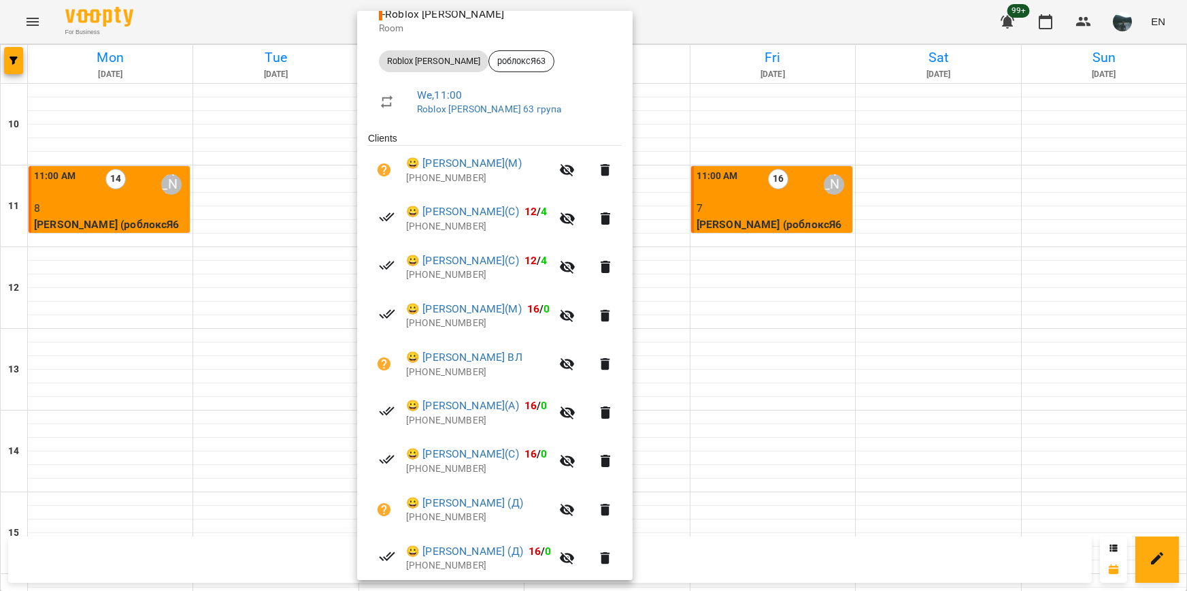
scroll to position [204, 0]
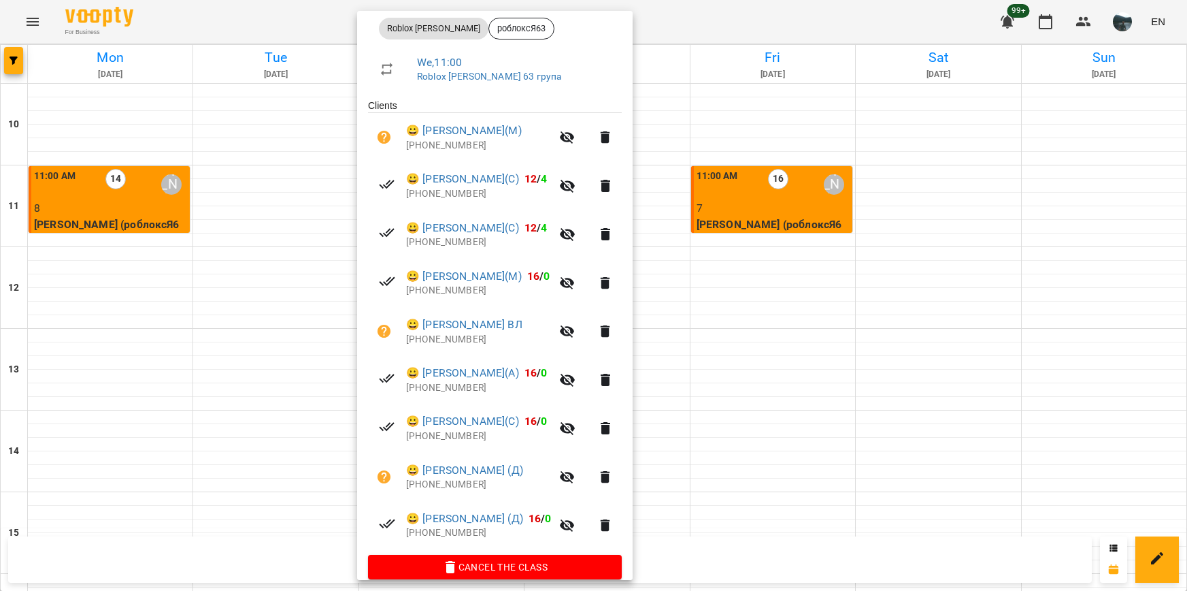
click at [131, 219] on div at bounding box center [593, 295] width 1187 height 591
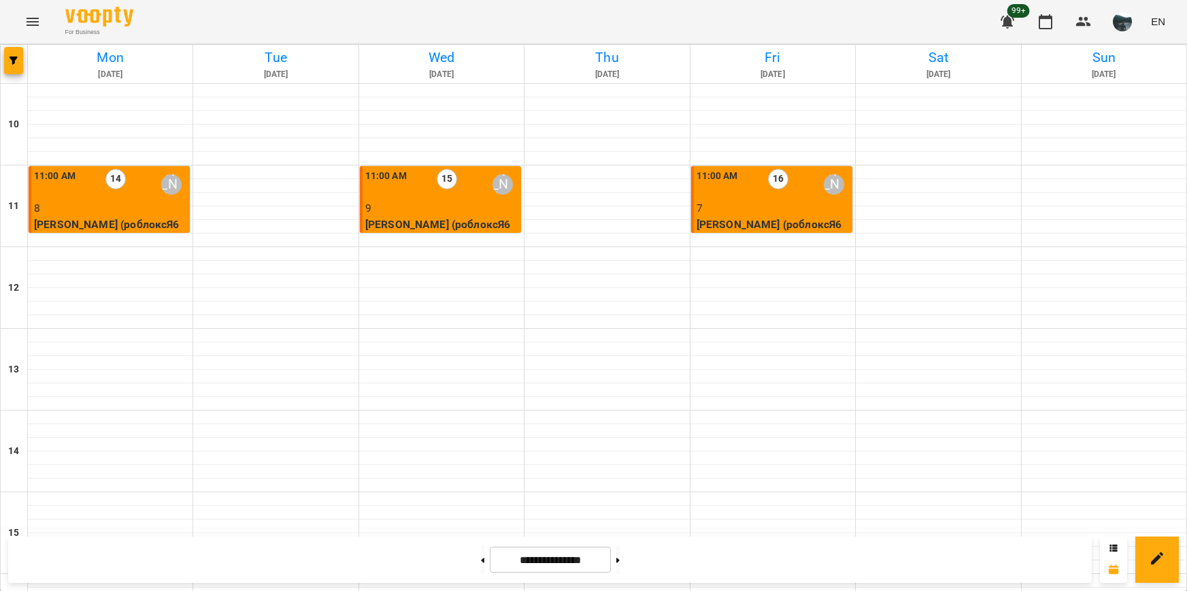
click at [124, 214] on p "8" at bounding box center [110, 208] width 153 height 16
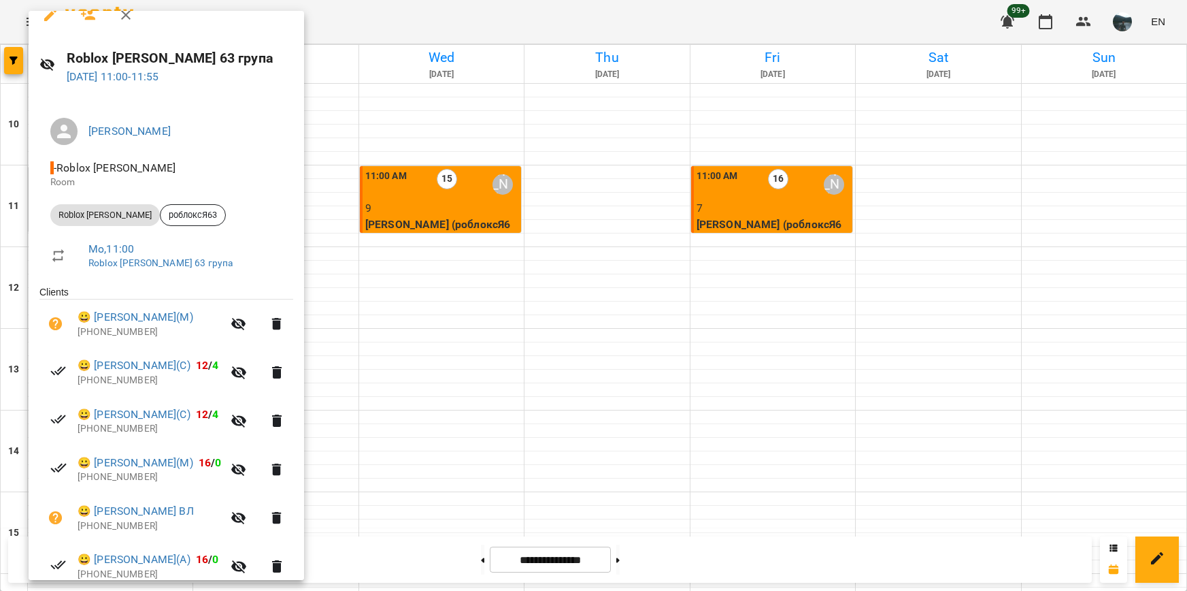
scroll to position [0, 0]
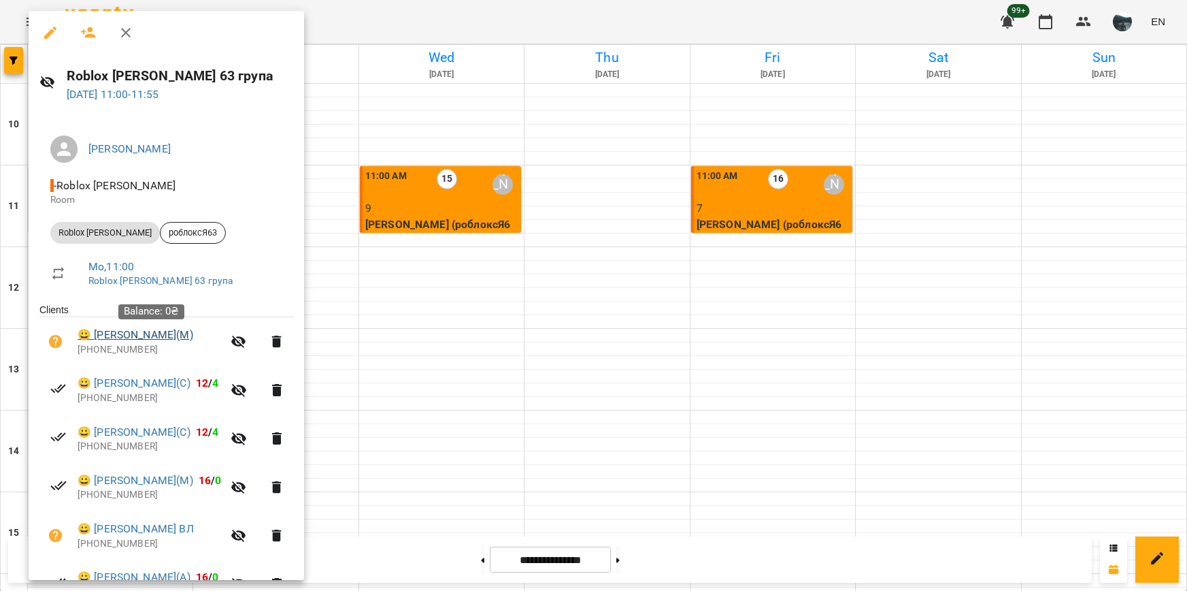
drag, startPoint x: 229, startPoint y: 338, endPoint x: 94, endPoint y: 330, distance: 135.6
click at [94, 330] on span "😀 [PERSON_NAME](М)" at bounding box center [150, 335] width 145 height 16
copy link "[PERSON_NAME](М)"
click at [476, 125] on div at bounding box center [593, 295] width 1187 height 591
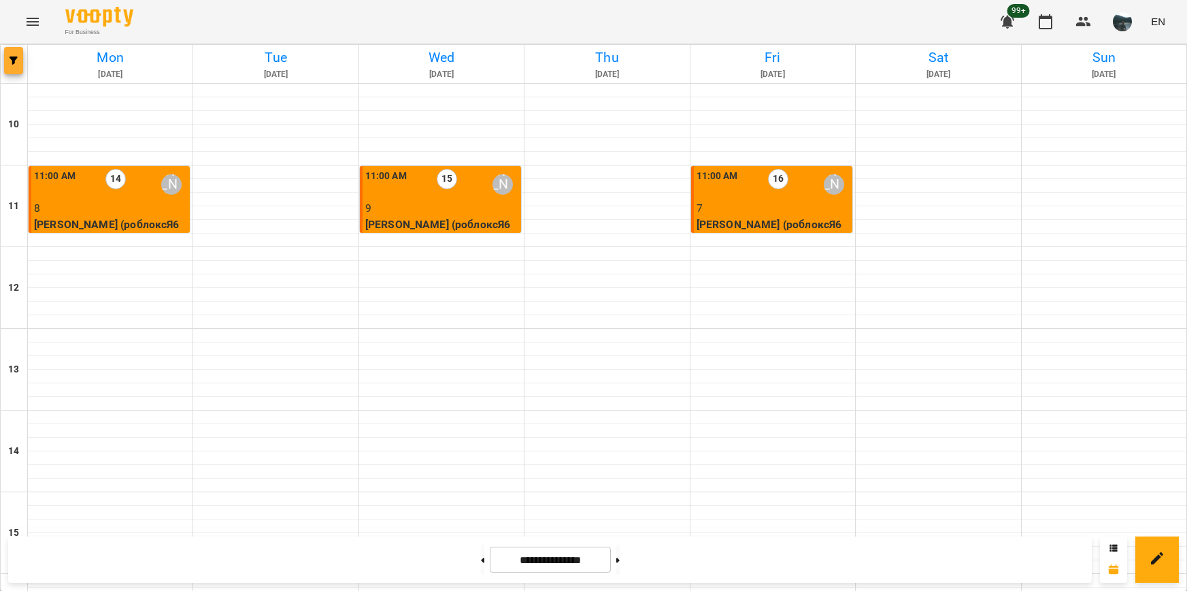
click at [10, 54] on button "button" at bounding box center [13, 60] width 19 height 27
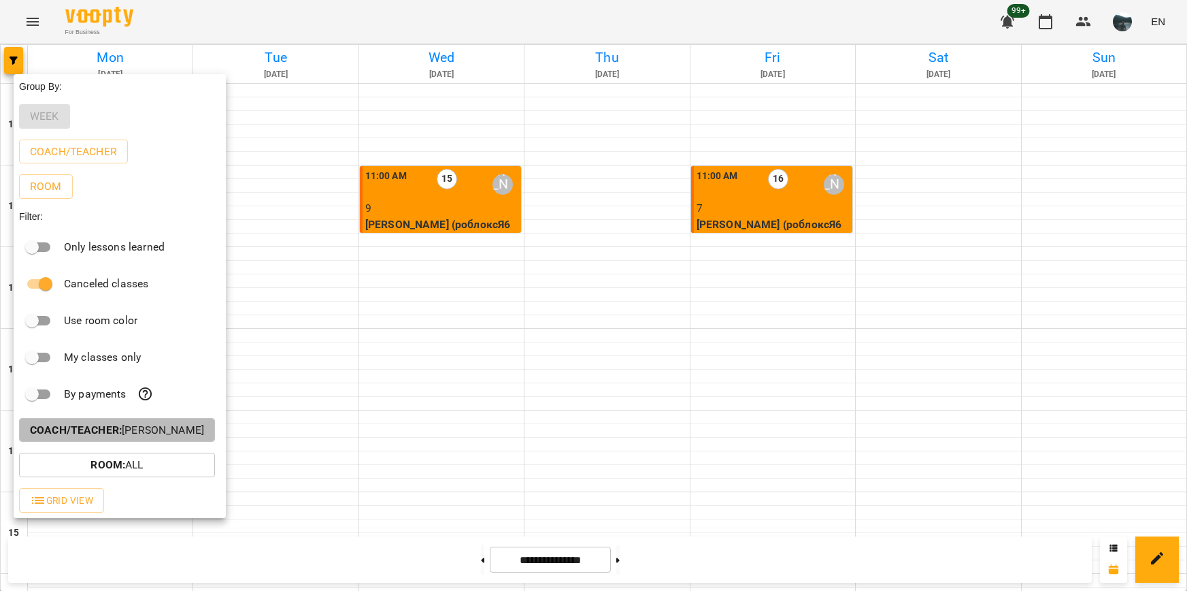
click at [157, 438] on p "Coach/Teacher : [PERSON_NAME]" at bounding box center [117, 430] width 174 height 16
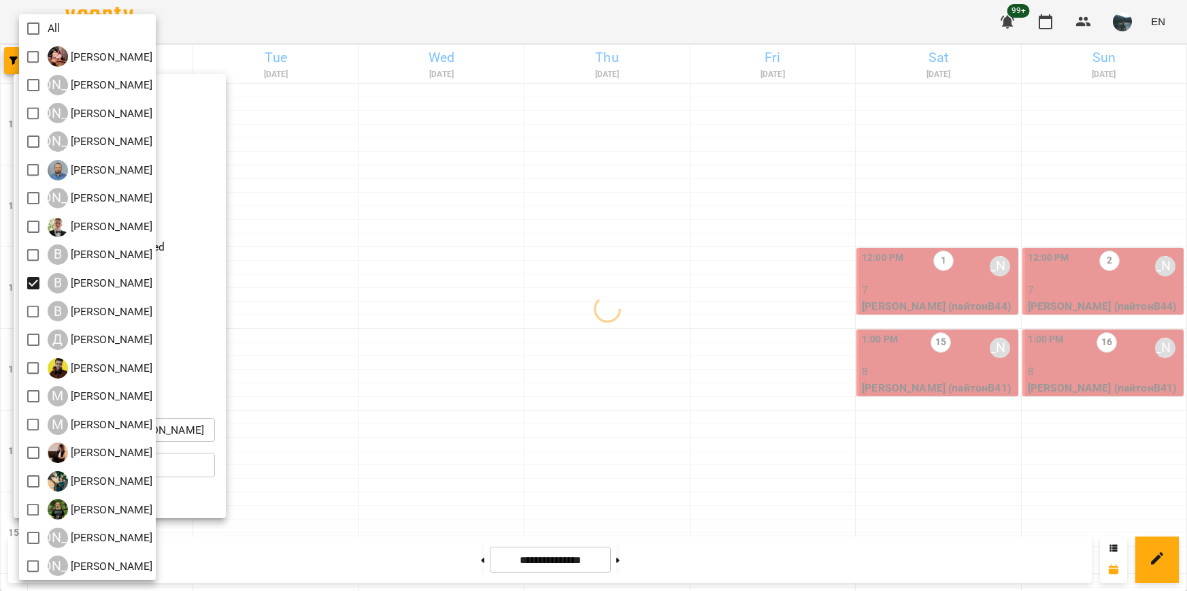
click at [480, 349] on div at bounding box center [593, 295] width 1187 height 591
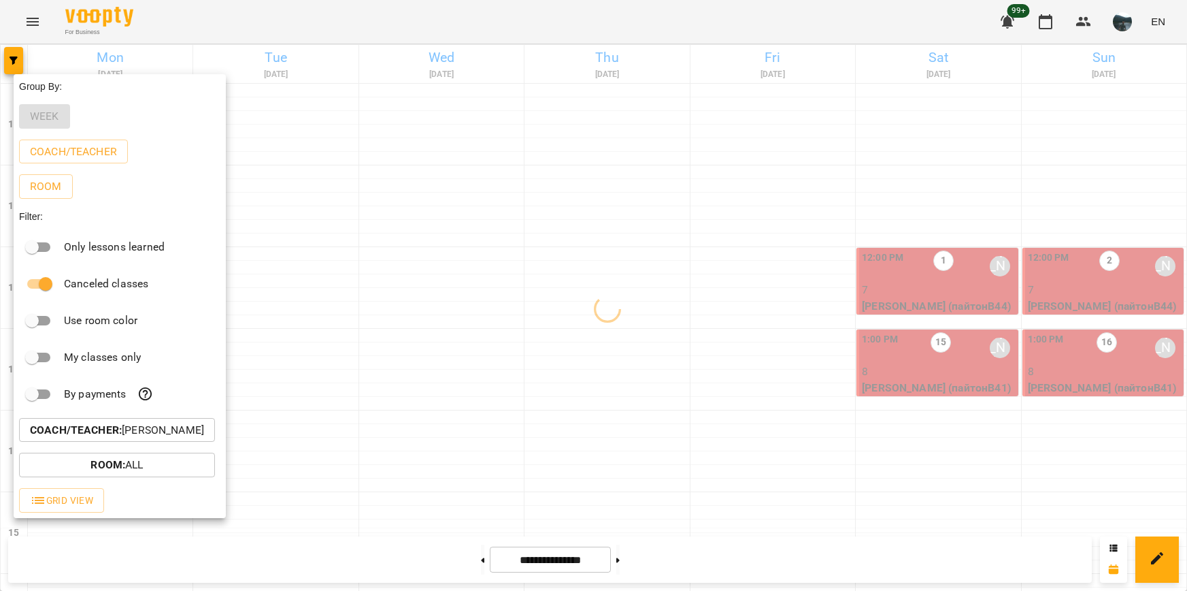
click at [495, 348] on div at bounding box center [593, 295] width 1187 height 591
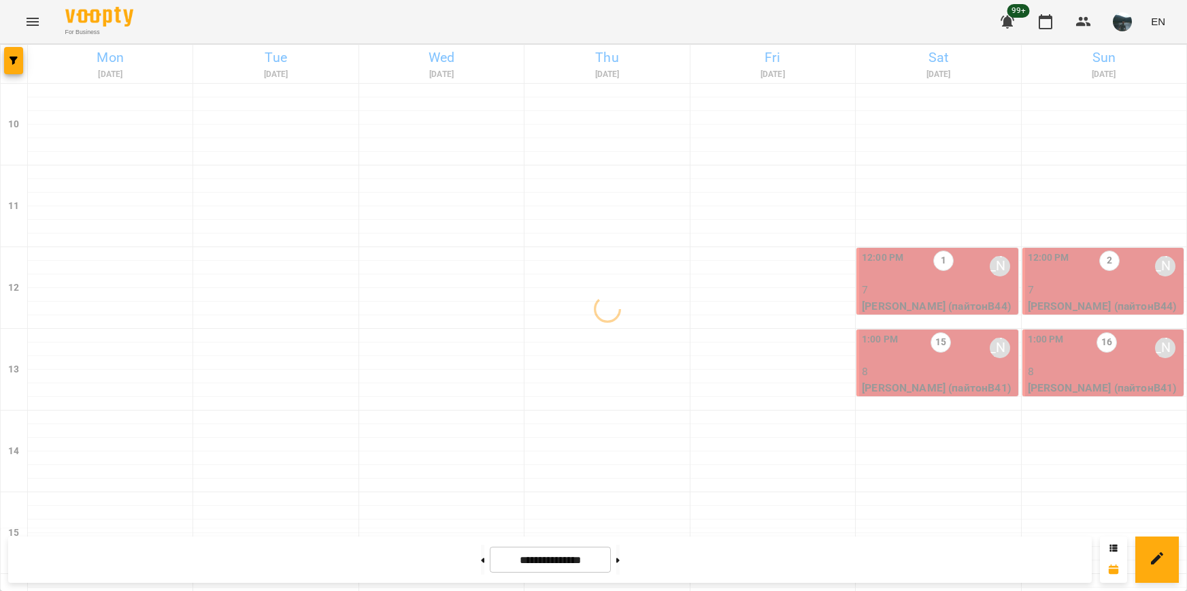
scroll to position [544, 0]
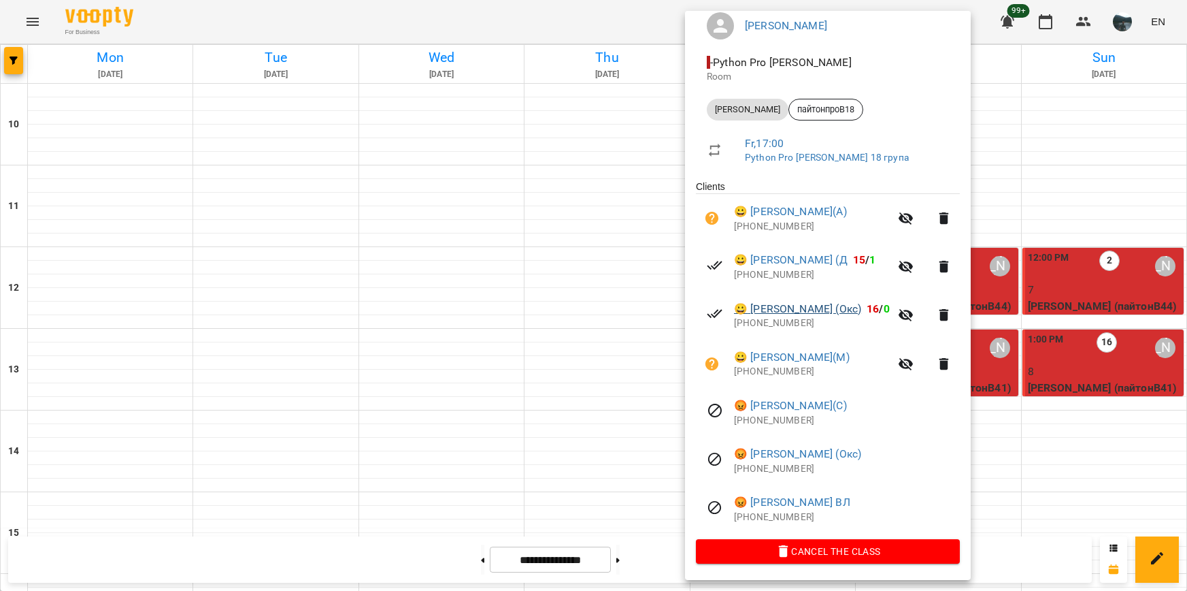
scroll to position [125, 0]
click at [450, 159] on div at bounding box center [593, 295] width 1187 height 591
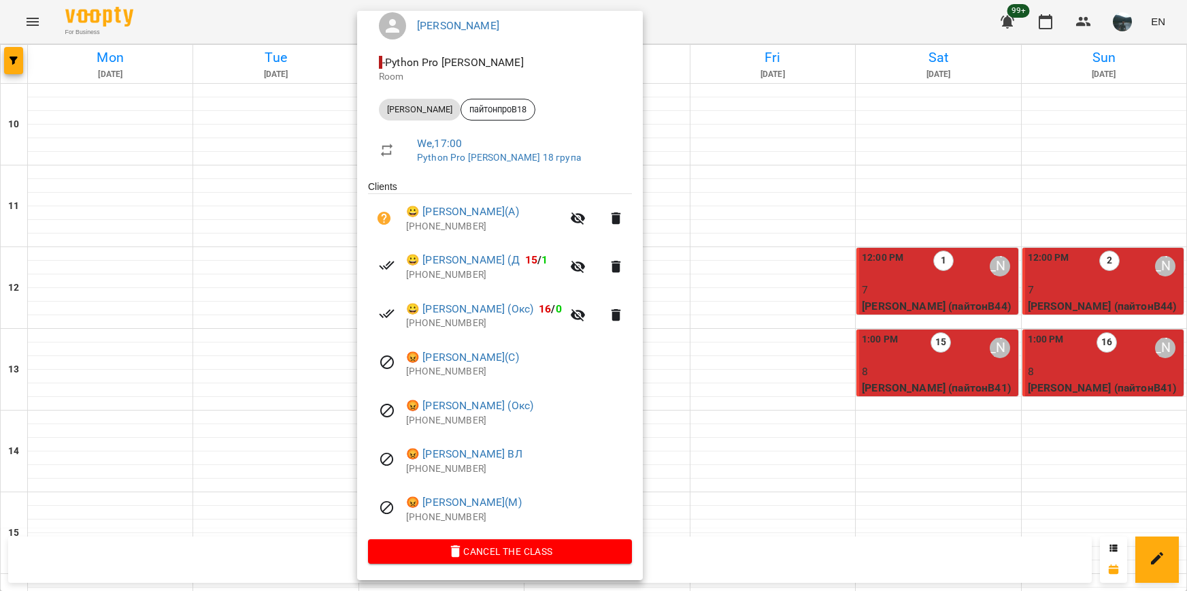
click at [114, 160] on div at bounding box center [593, 295] width 1187 height 591
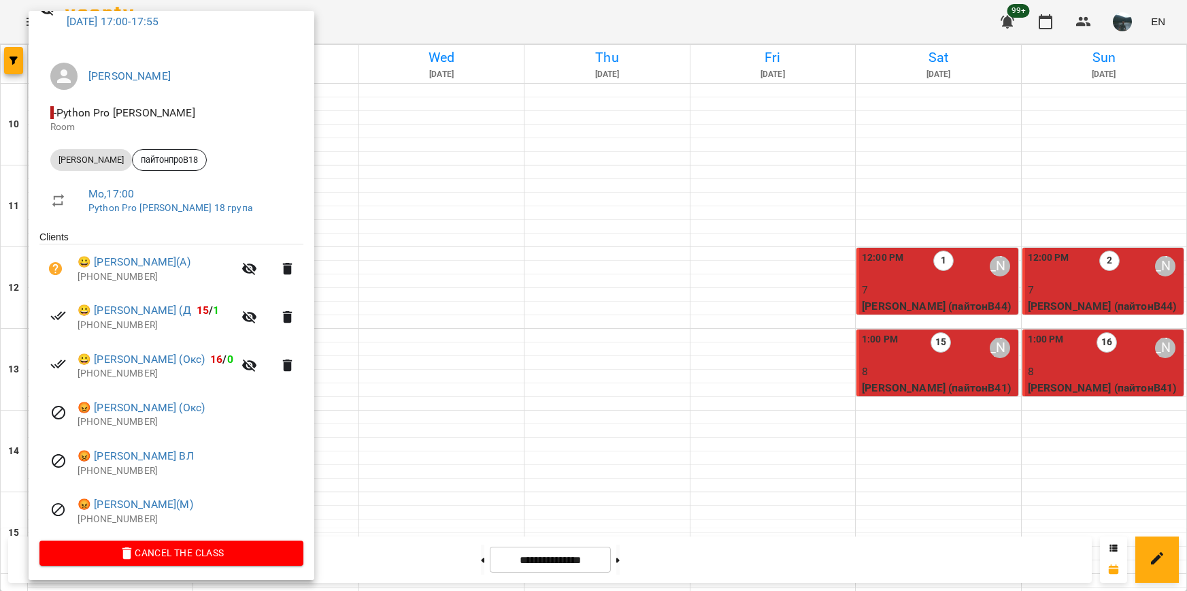
scroll to position [76, 0]
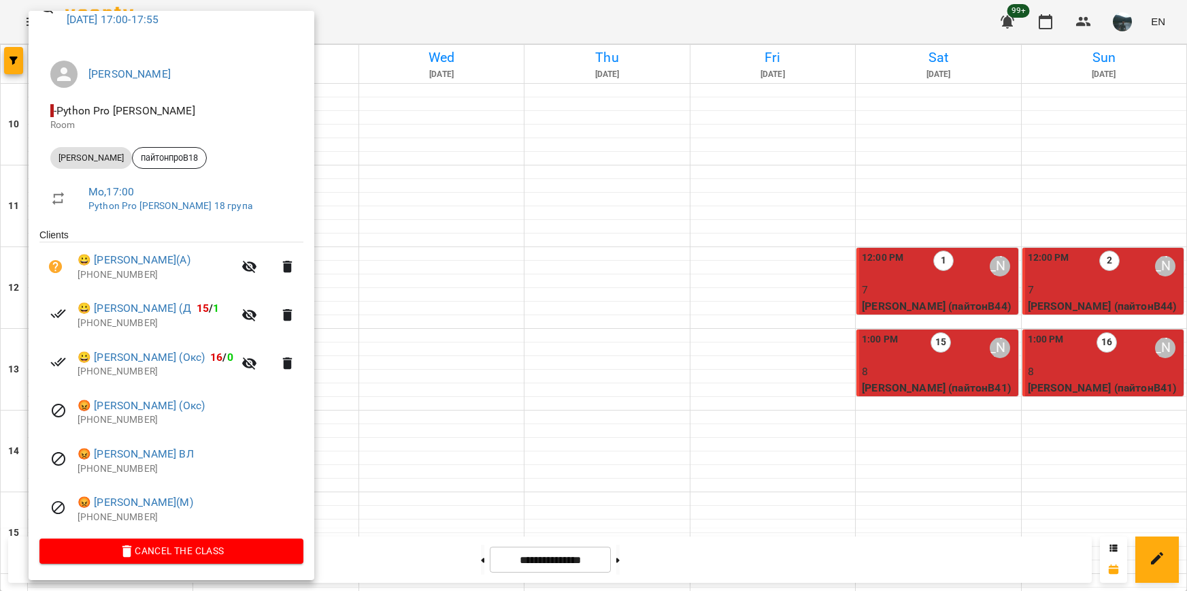
click at [867, 278] on div at bounding box center [593, 295] width 1187 height 591
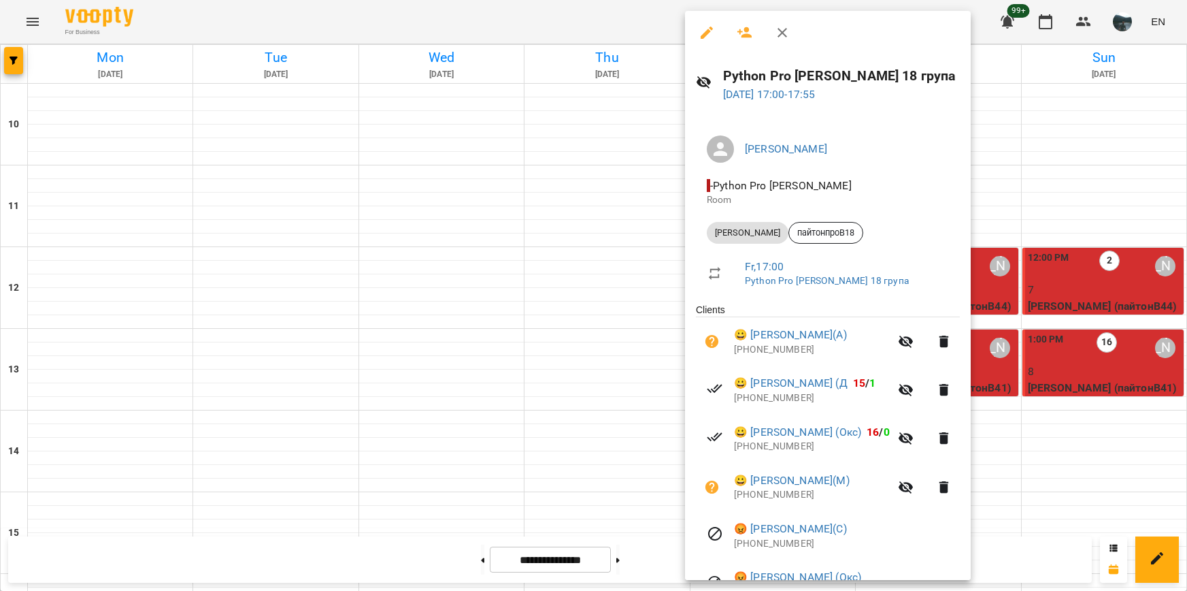
click at [1093, 251] on div at bounding box center [593, 295] width 1187 height 591
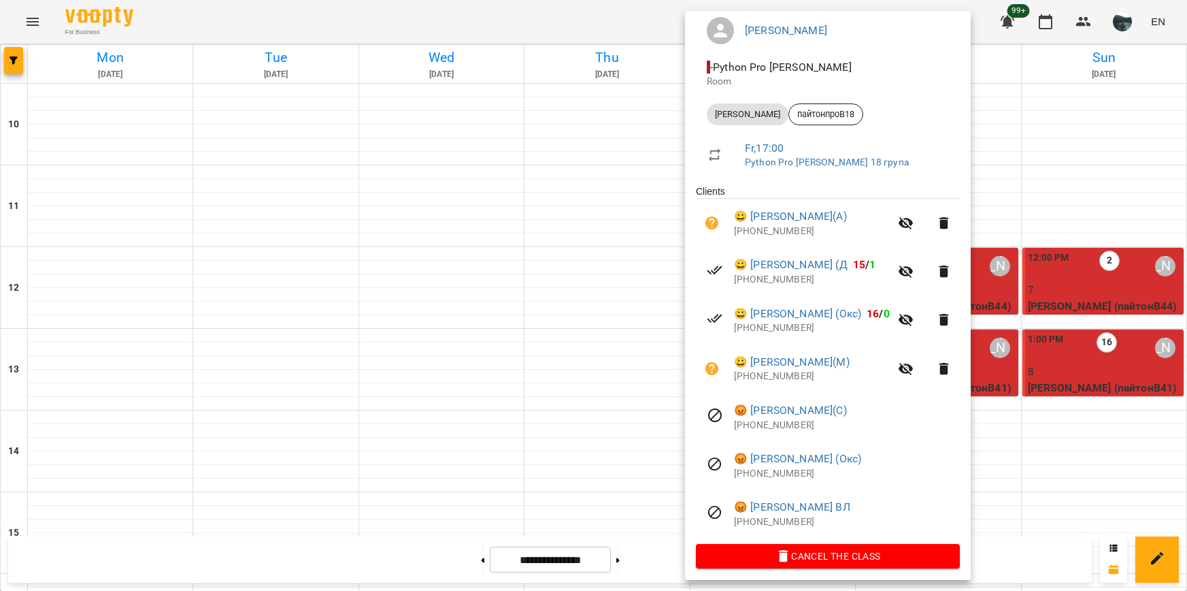
scroll to position [125, 0]
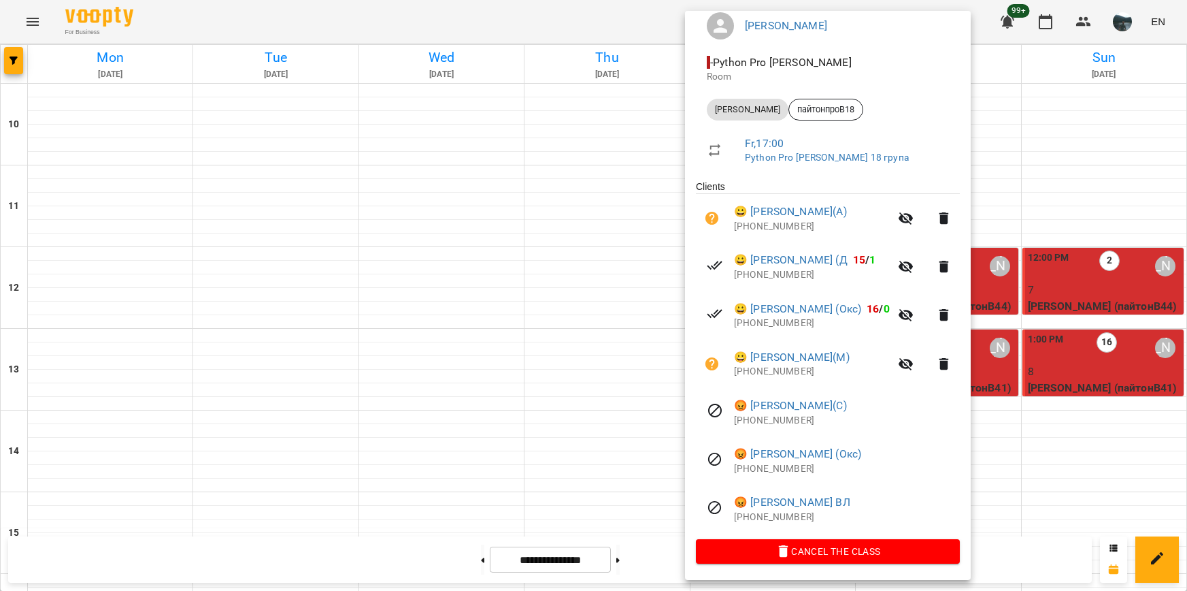
click at [1024, 282] on div at bounding box center [593, 295] width 1187 height 591
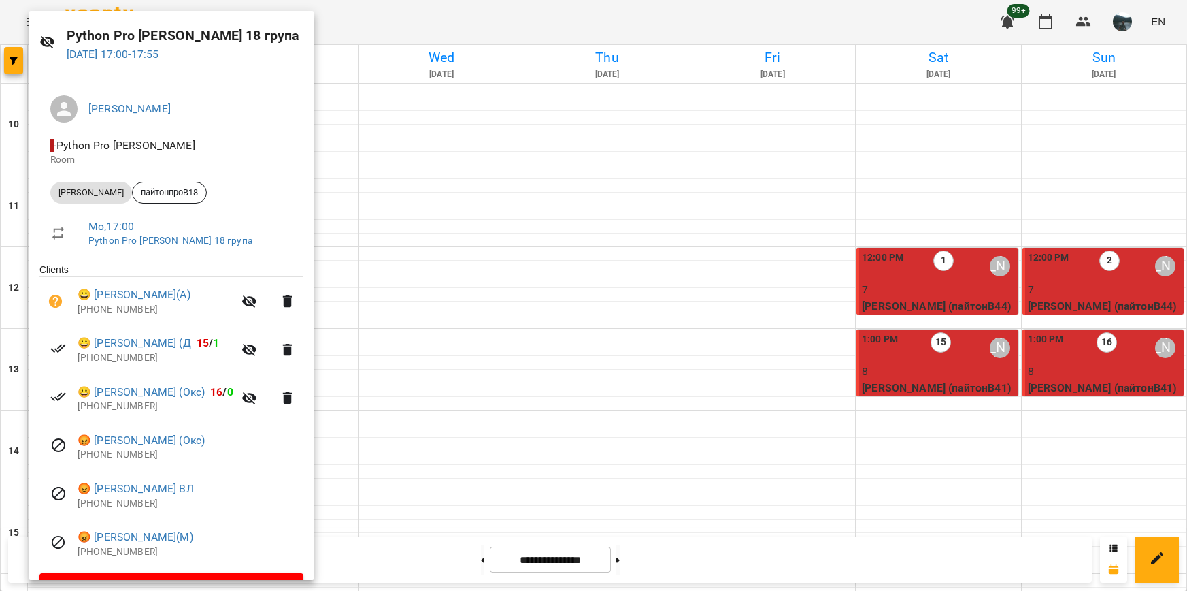
scroll to position [68, 0]
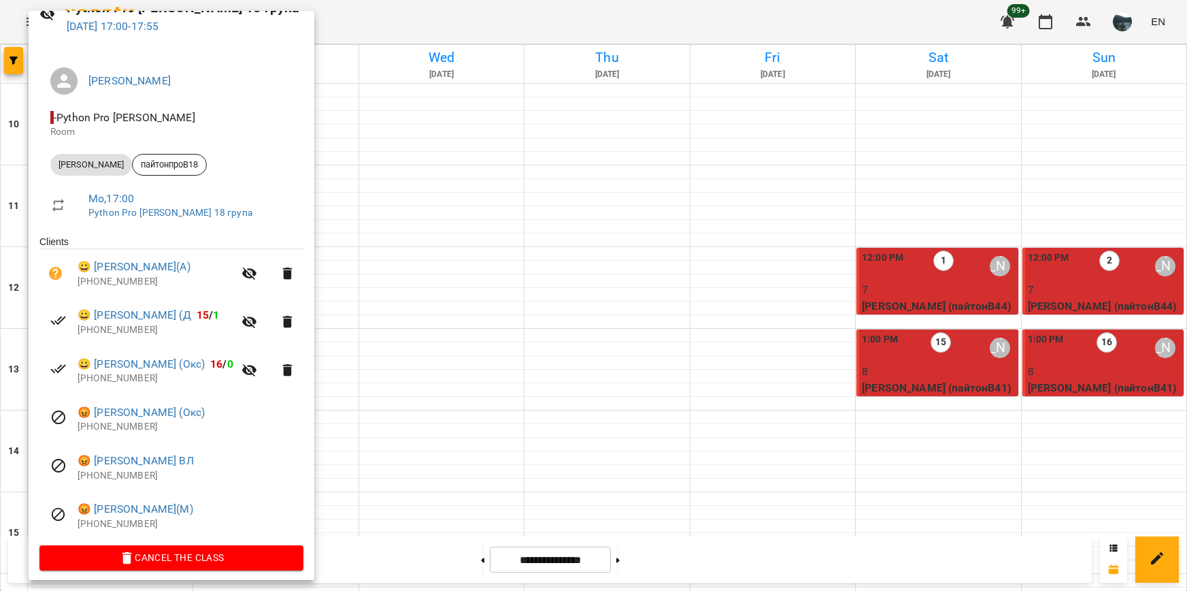
click at [459, 555] on div at bounding box center [593, 295] width 1187 height 591
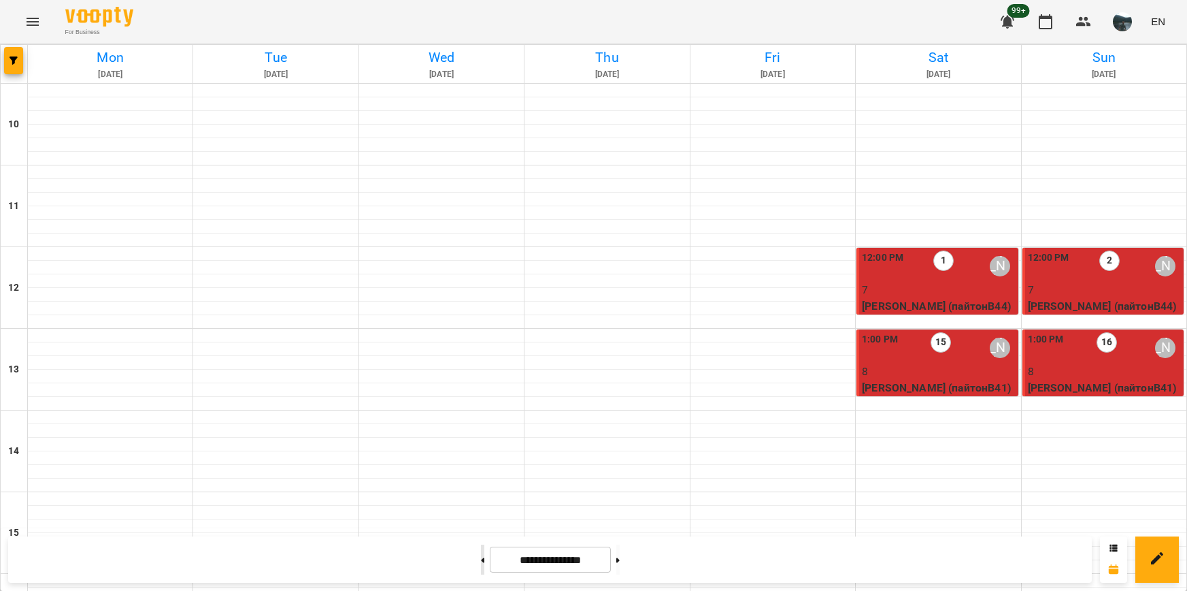
click at [481, 563] on button at bounding box center [482, 559] width 3 height 30
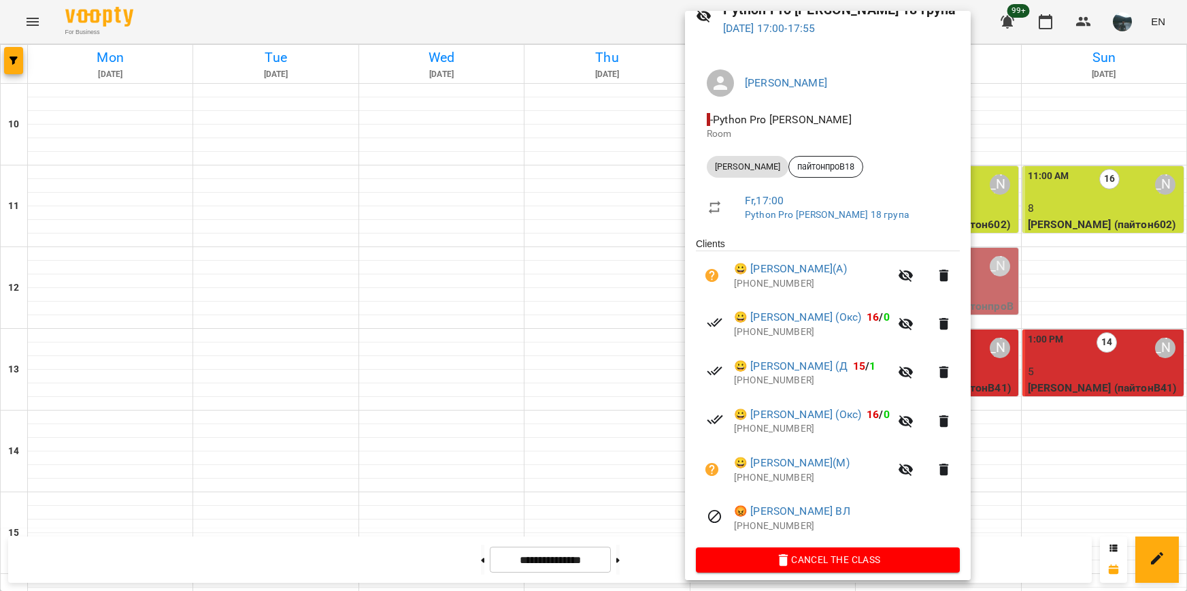
scroll to position [76, 0]
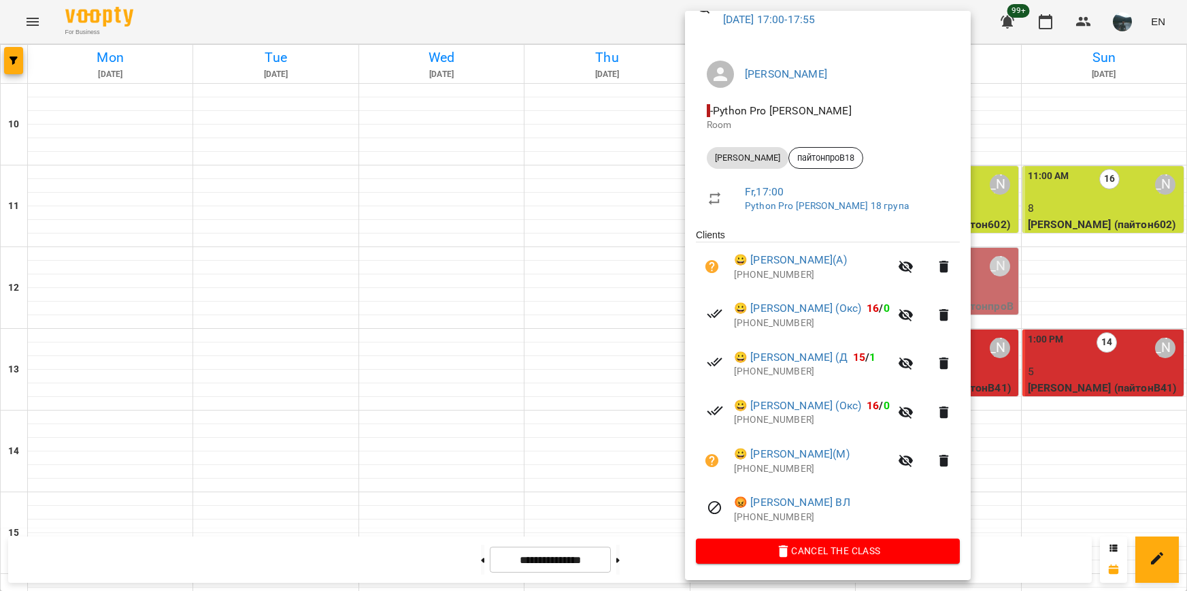
click at [476, 151] on div at bounding box center [593, 295] width 1187 height 591
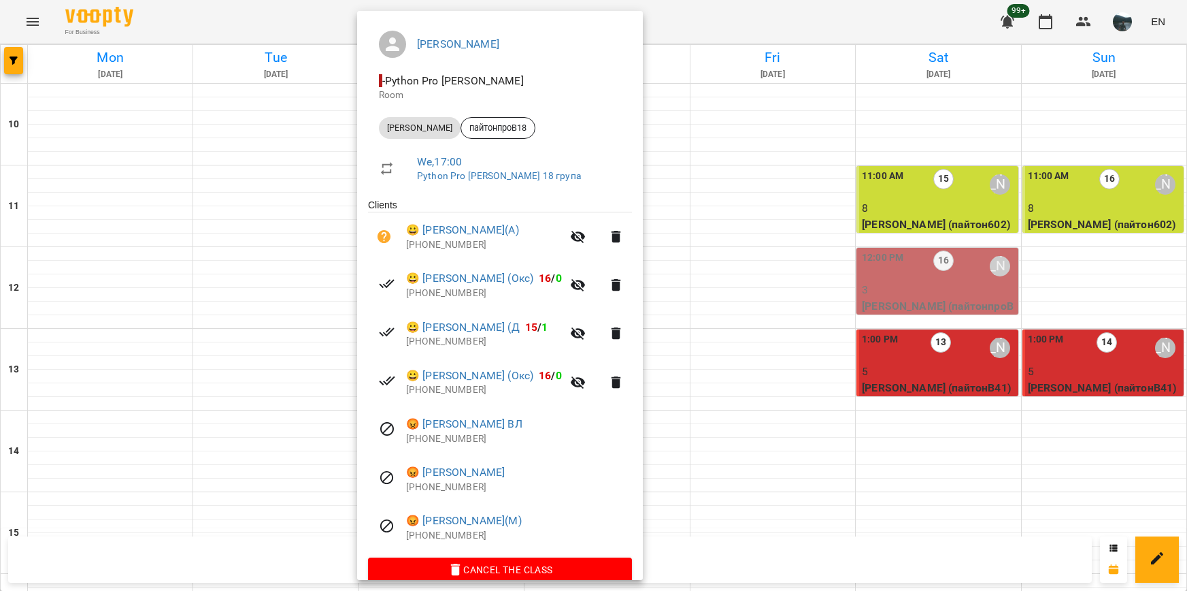
scroll to position [125, 0]
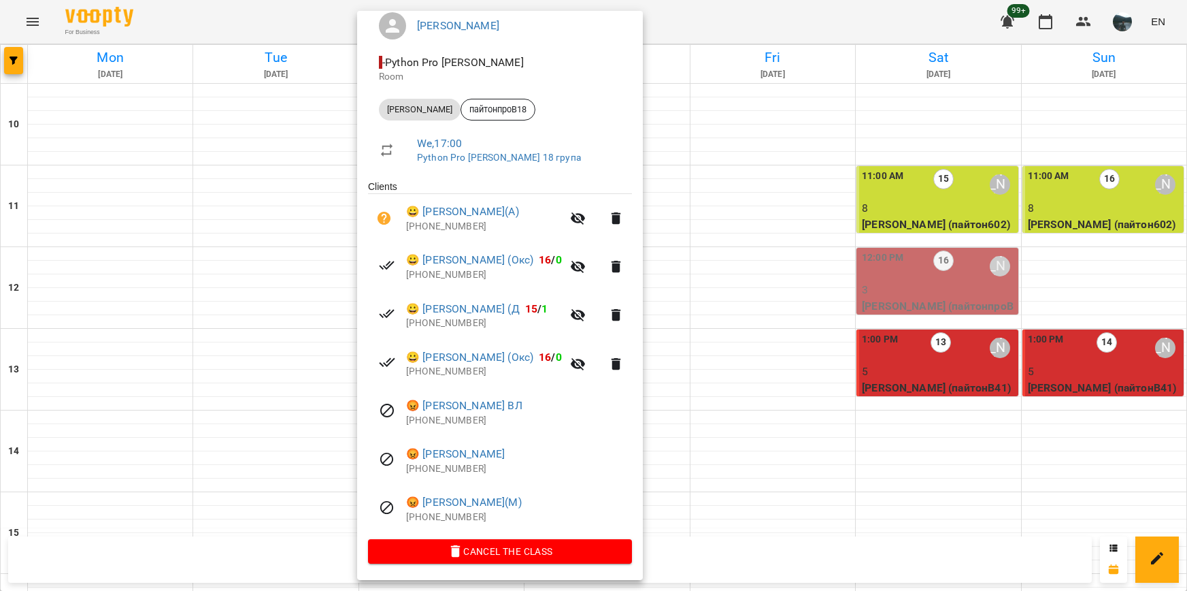
click at [129, 156] on div at bounding box center [593, 295] width 1187 height 591
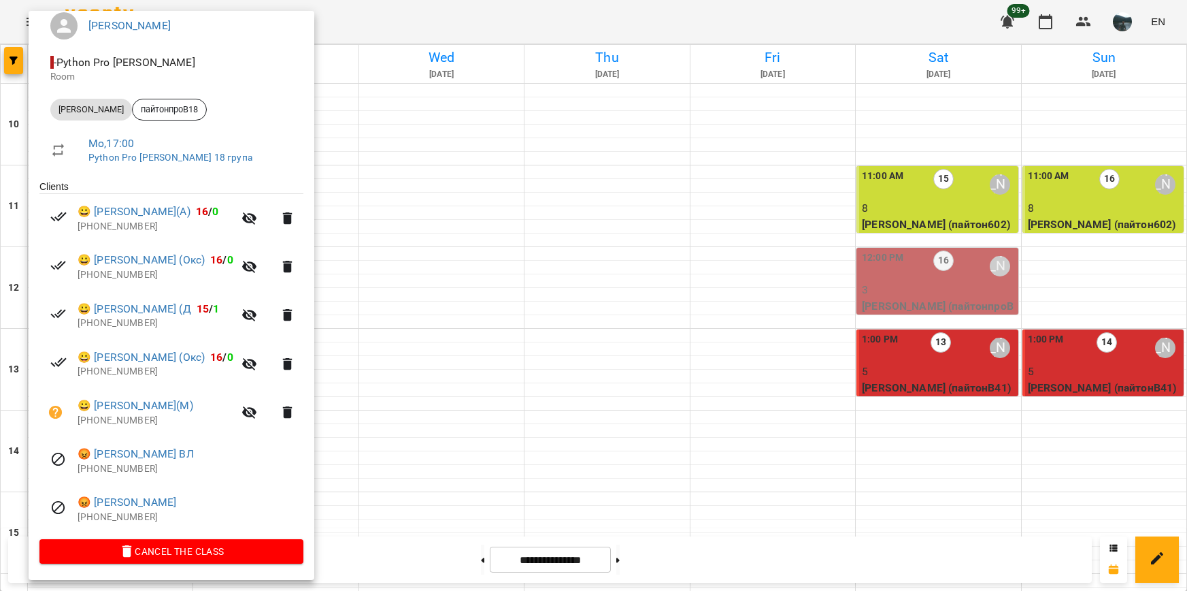
click at [978, 320] on div at bounding box center [593, 295] width 1187 height 591
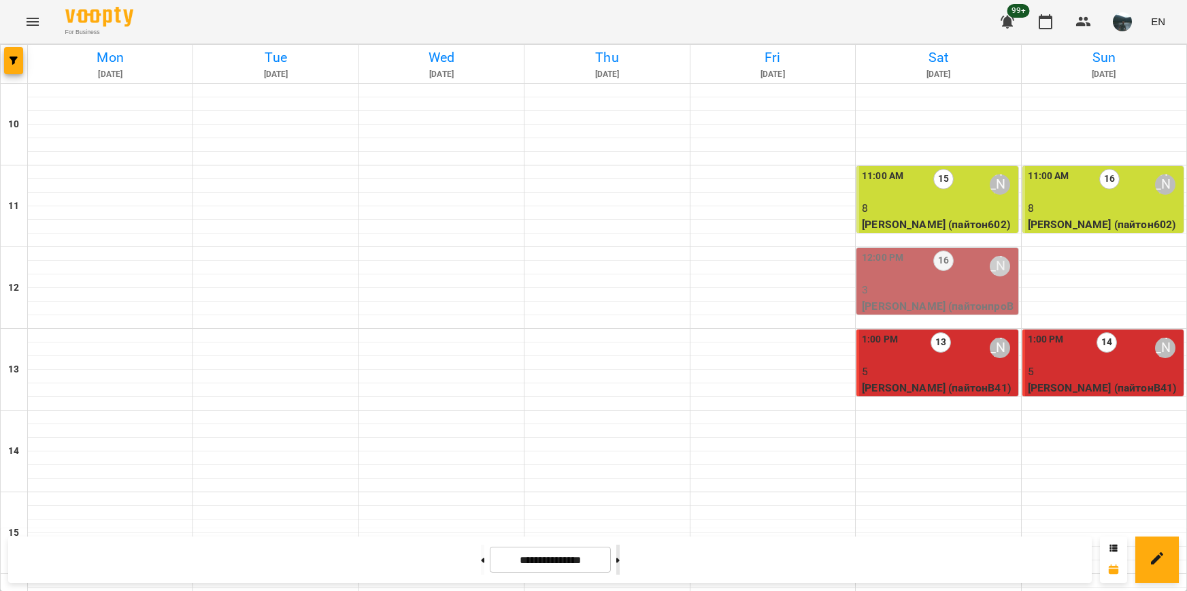
click at [620, 561] on button at bounding box center [617, 559] width 3 height 30
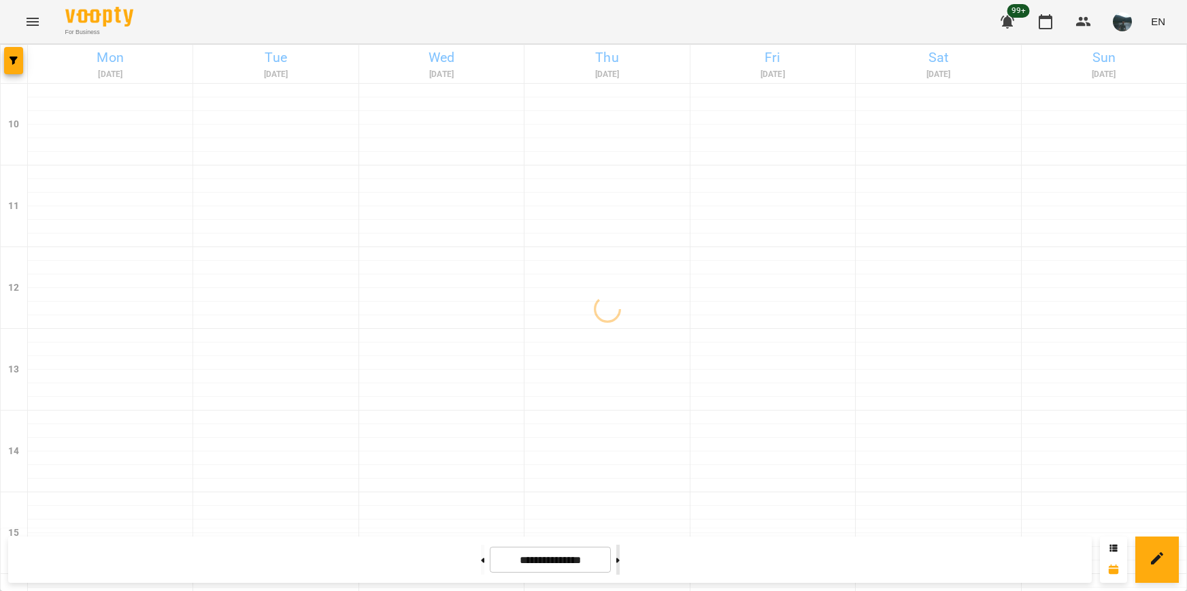
click at [620, 565] on button at bounding box center [617, 559] width 3 height 30
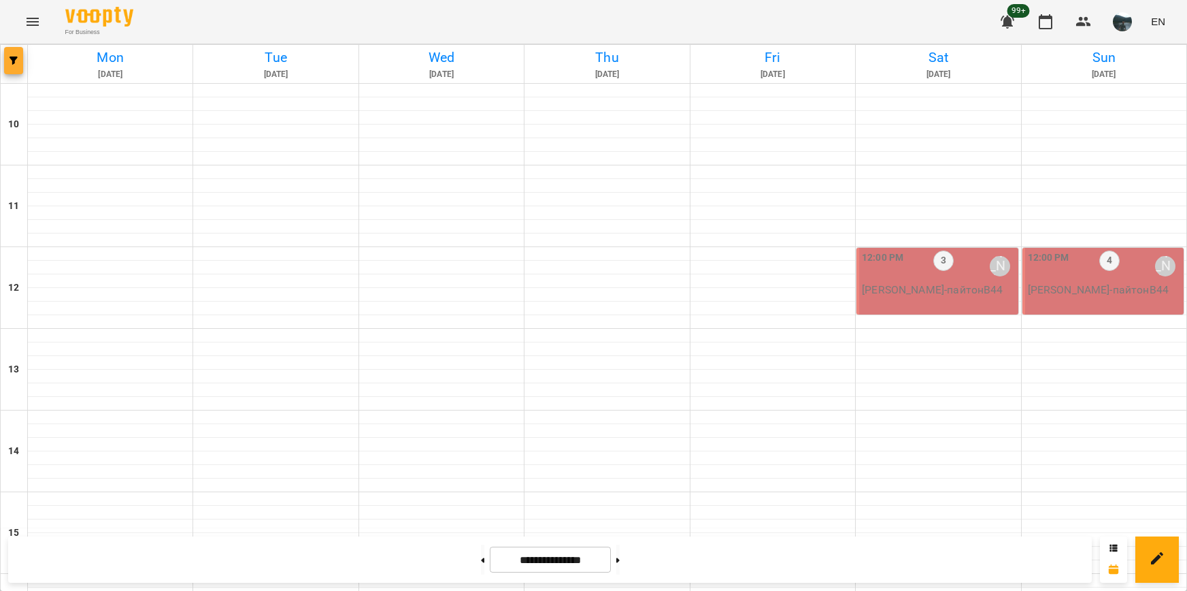
click at [16, 64] on icon "button" at bounding box center [14, 60] width 8 height 8
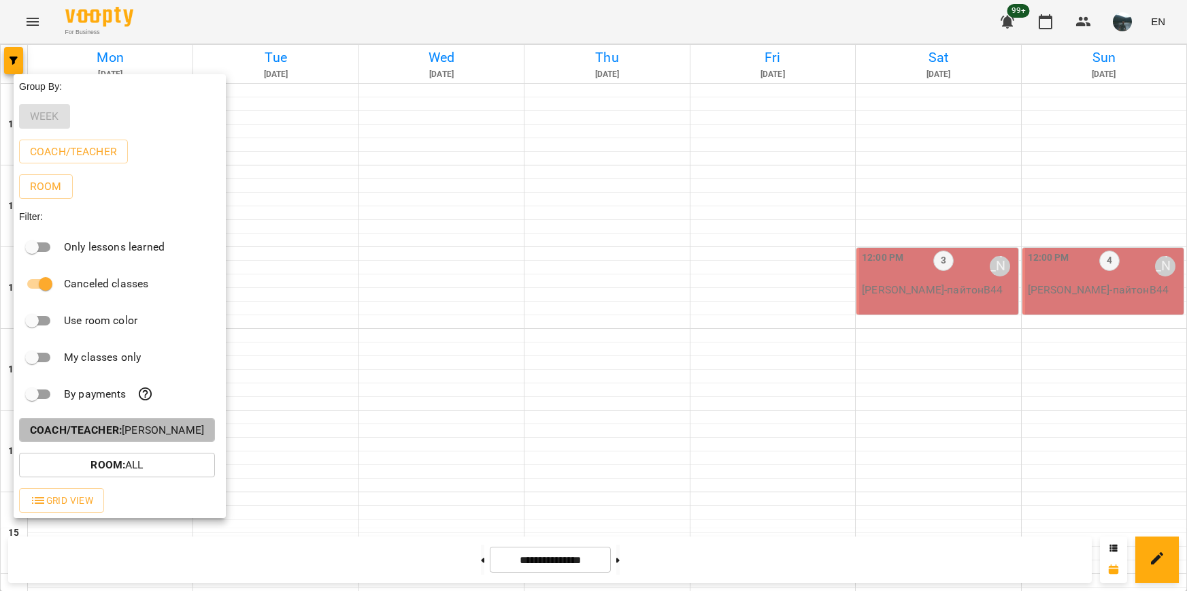
click at [150, 434] on p "Coach/Teacher : [PERSON_NAME]" at bounding box center [117, 430] width 174 height 16
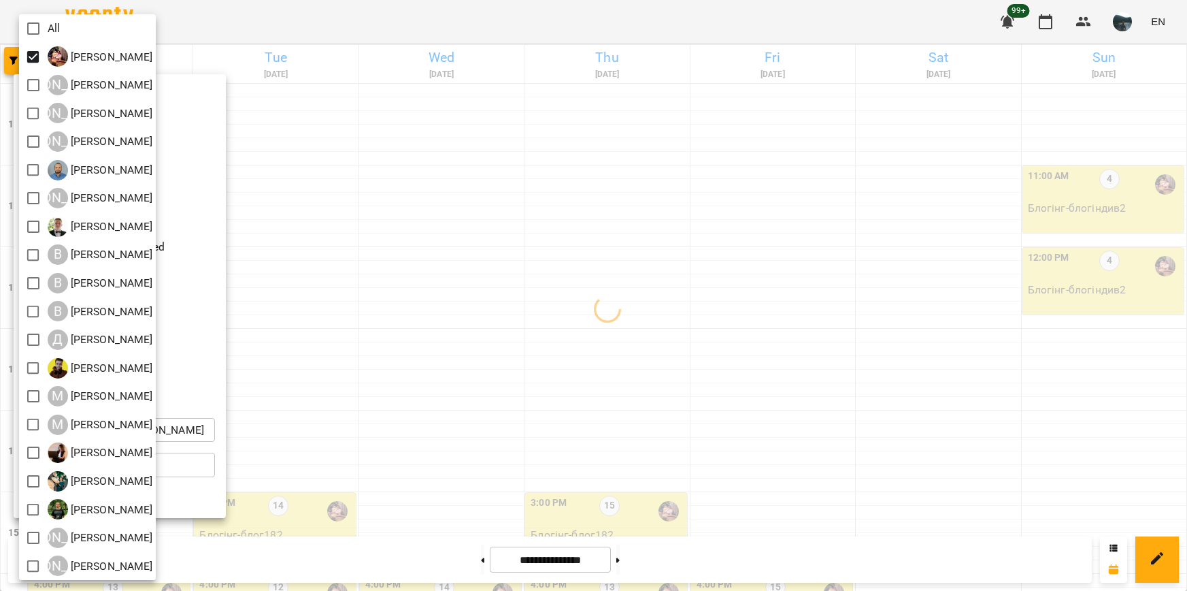
click at [374, 225] on div at bounding box center [593, 295] width 1187 height 591
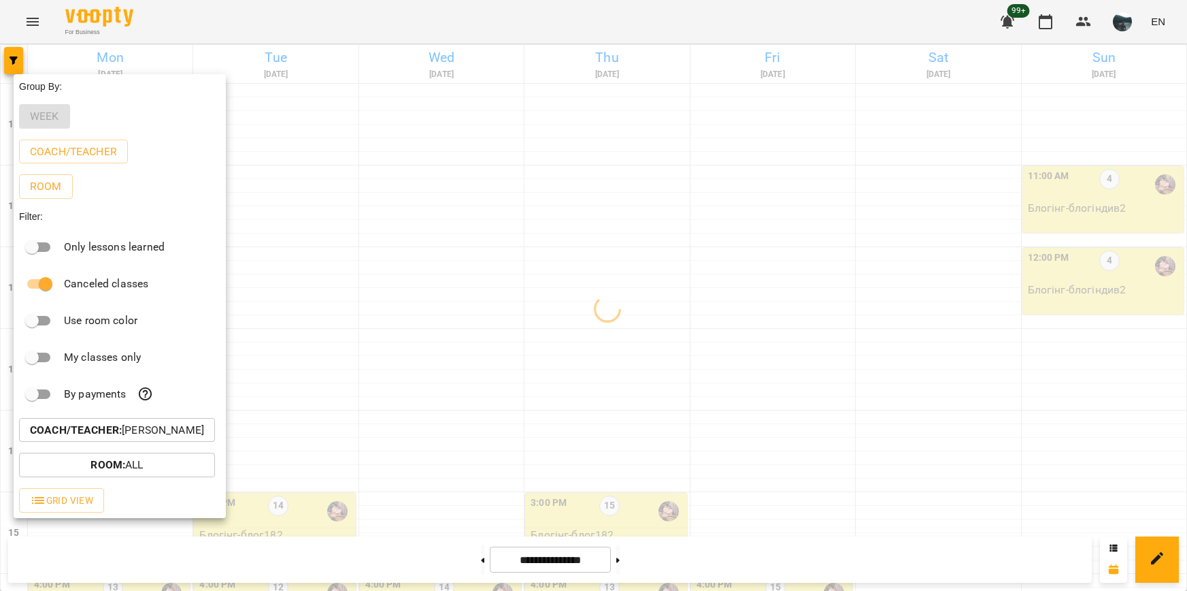
click at [415, 210] on div at bounding box center [593, 295] width 1187 height 591
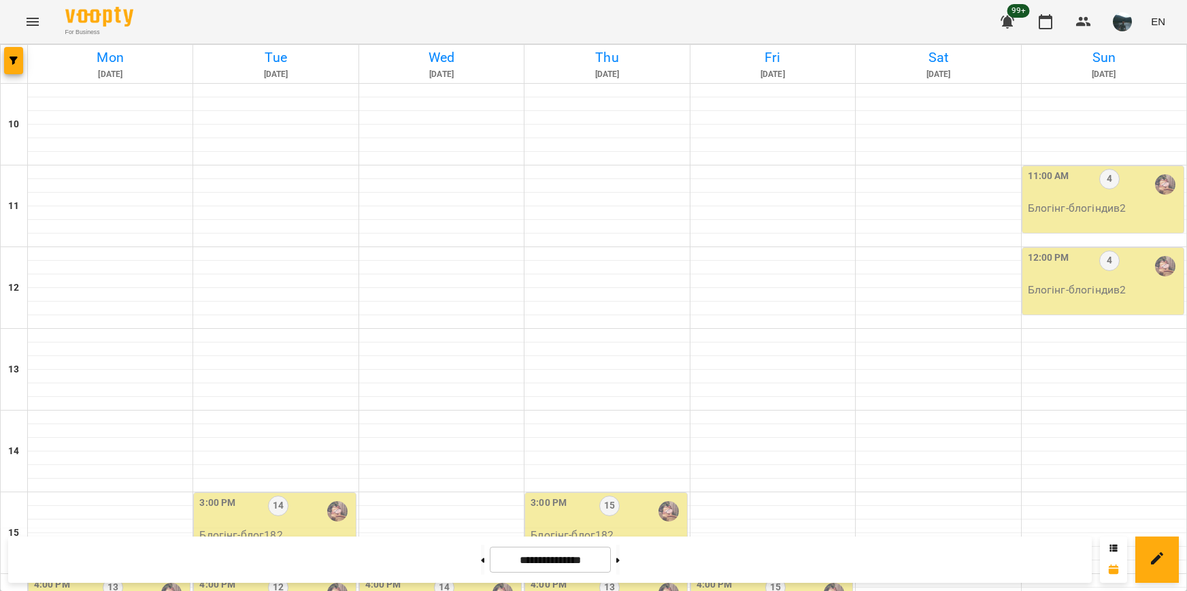
scroll to position [476, 0]
click at [481, 562] on button at bounding box center [482, 559] width 3 height 30
type input "**********"
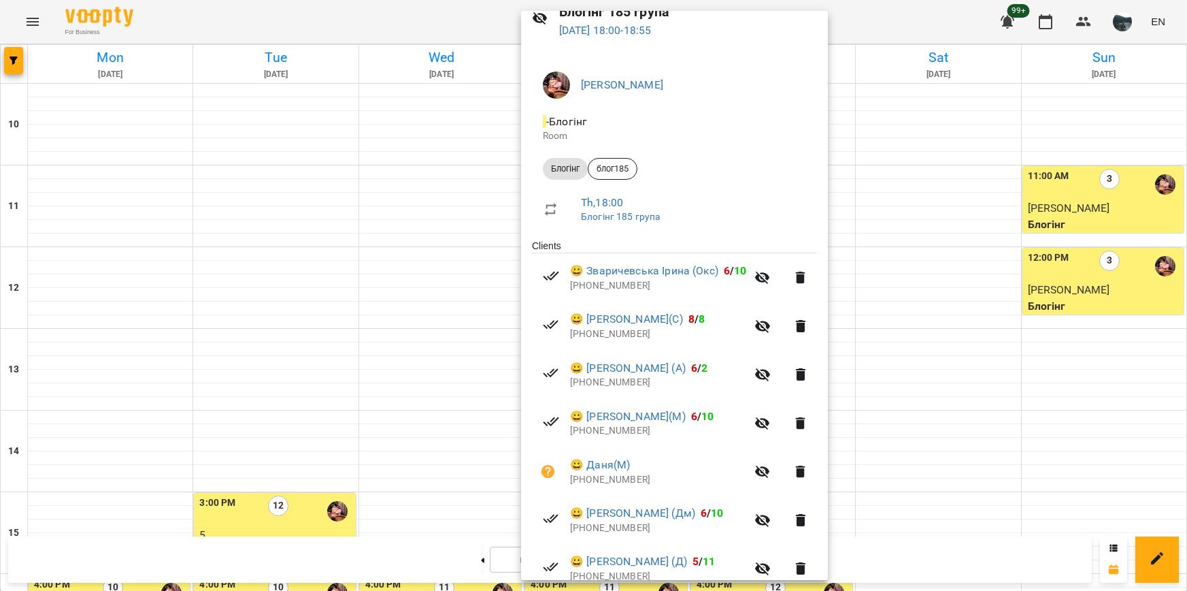
scroll to position [222, 0]
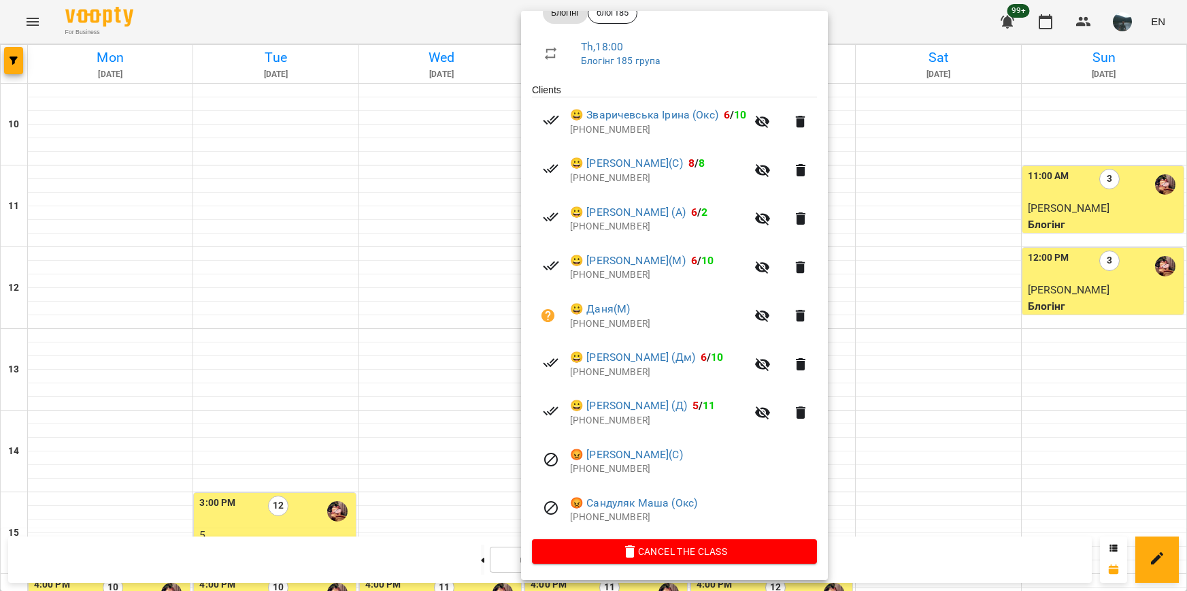
click at [948, 361] on div at bounding box center [593, 295] width 1187 height 591
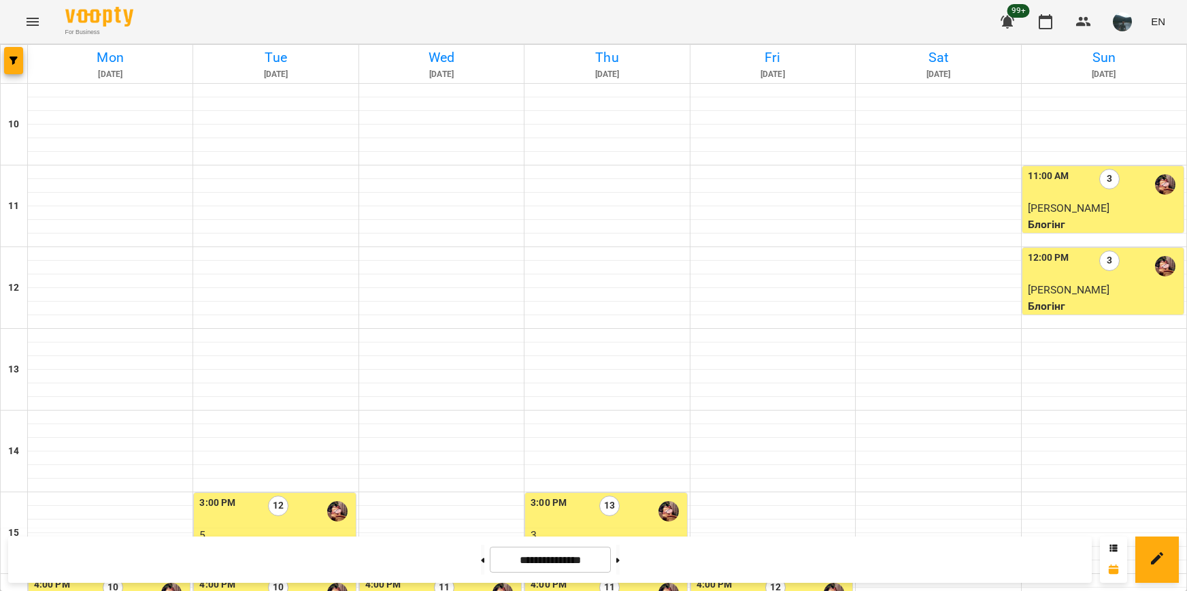
scroll to position [476, 0]
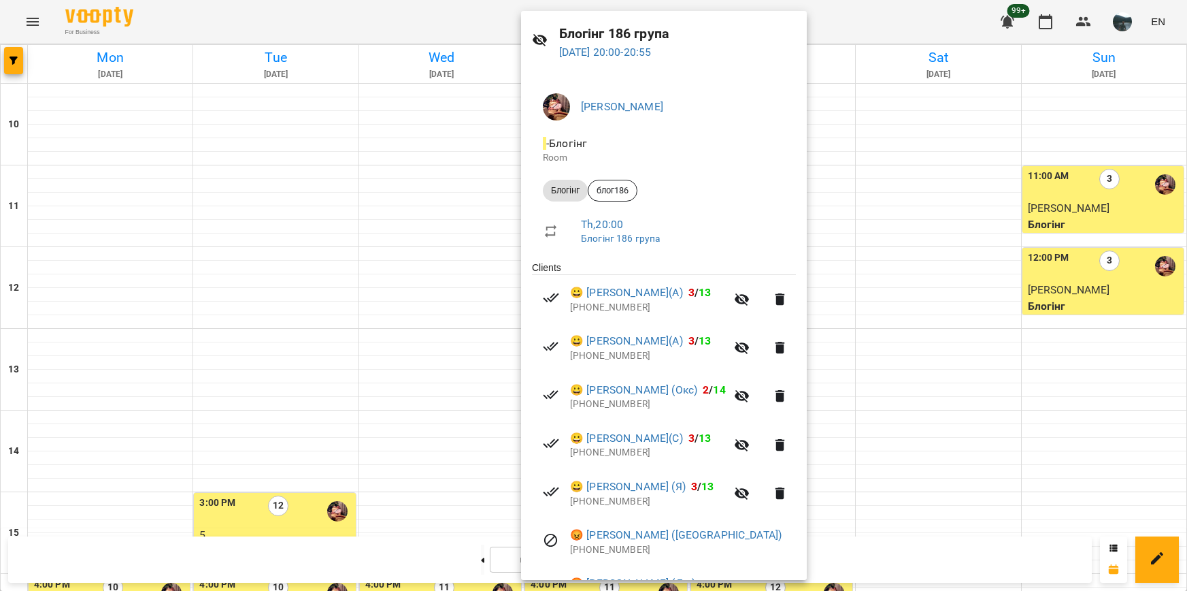
scroll to position [222, 0]
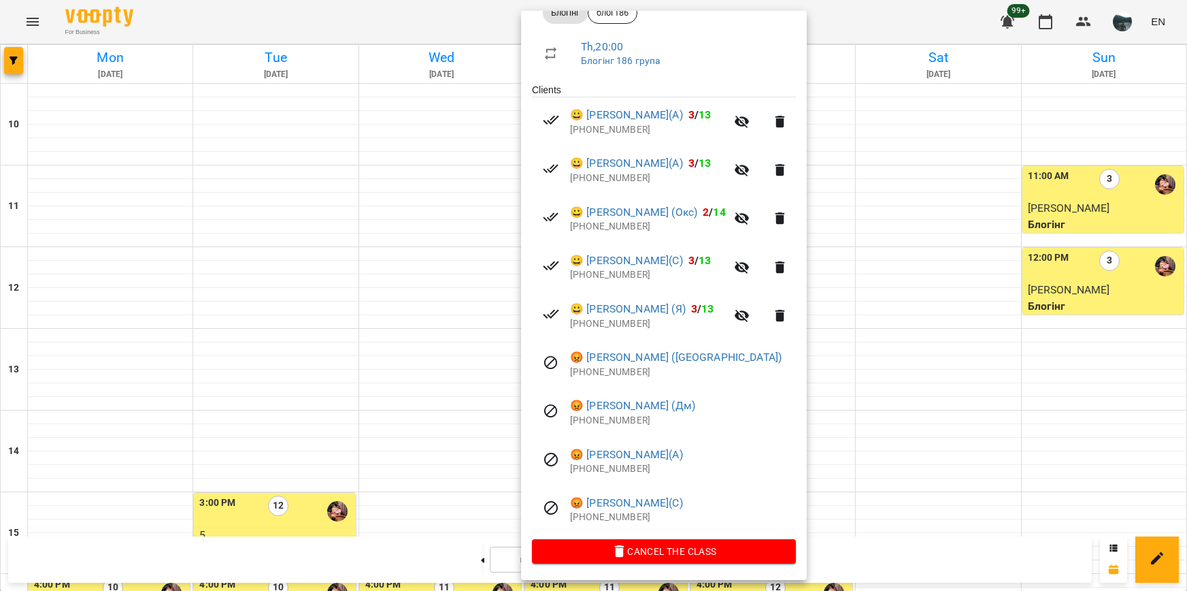
click at [893, 446] on div at bounding box center [593, 295] width 1187 height 591
